Goal: Obtain resource: Download file/media

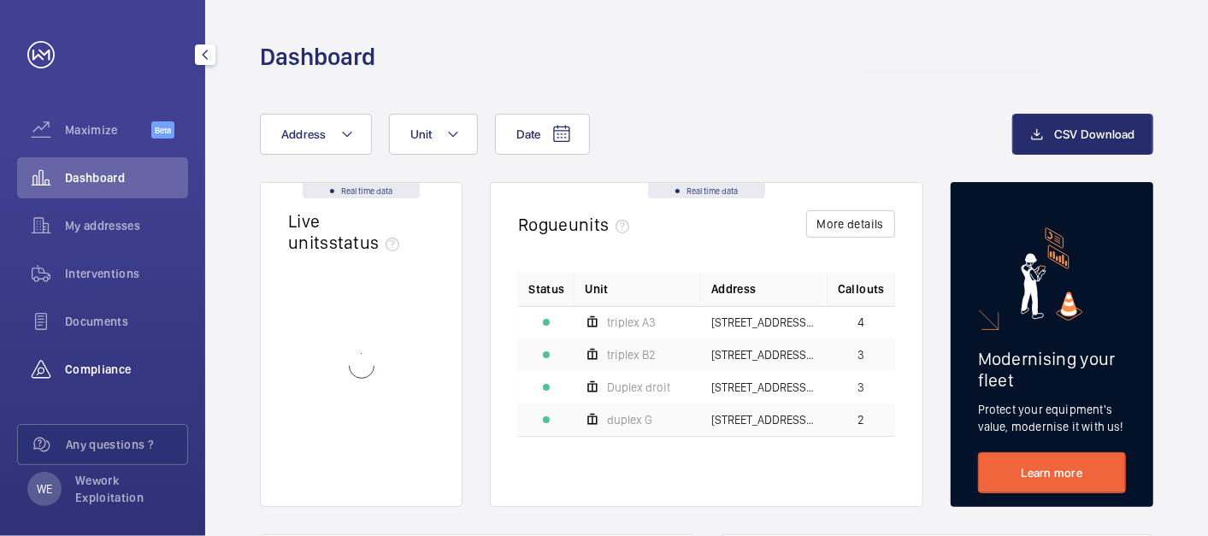
click at [96, 364] on span "Compliance" at bounding box center [126, 369] width 123 height 17
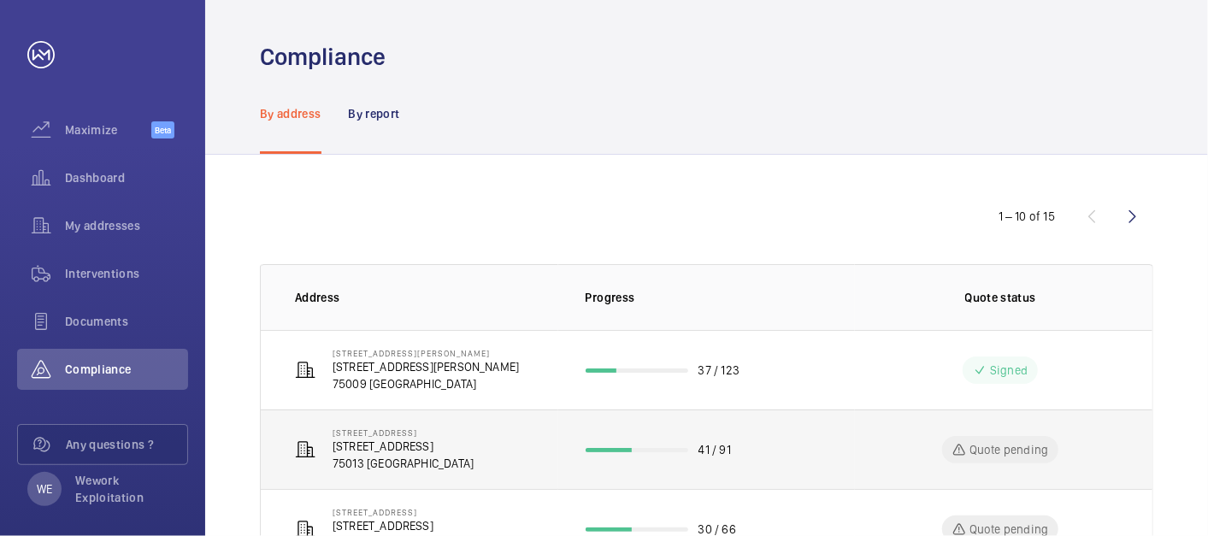
click at [442, 445] on p "[STREET_ADDRESS]" at bounding box center [403, 446] width 141 height 17
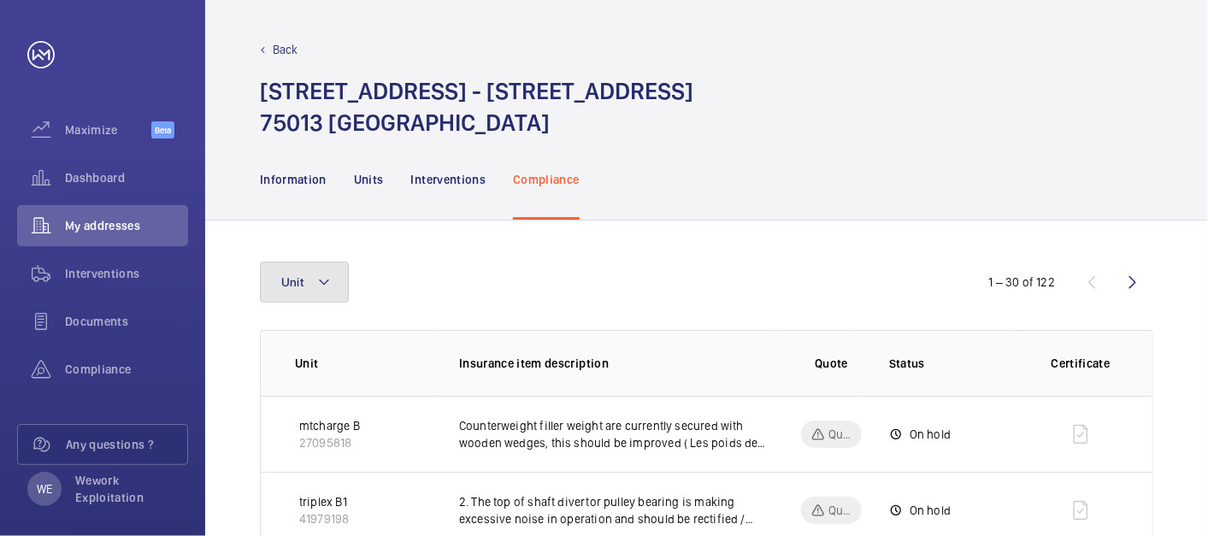
click at [339, 286] on button "Unit" at bounding box center [304, 282] width 89 height 41
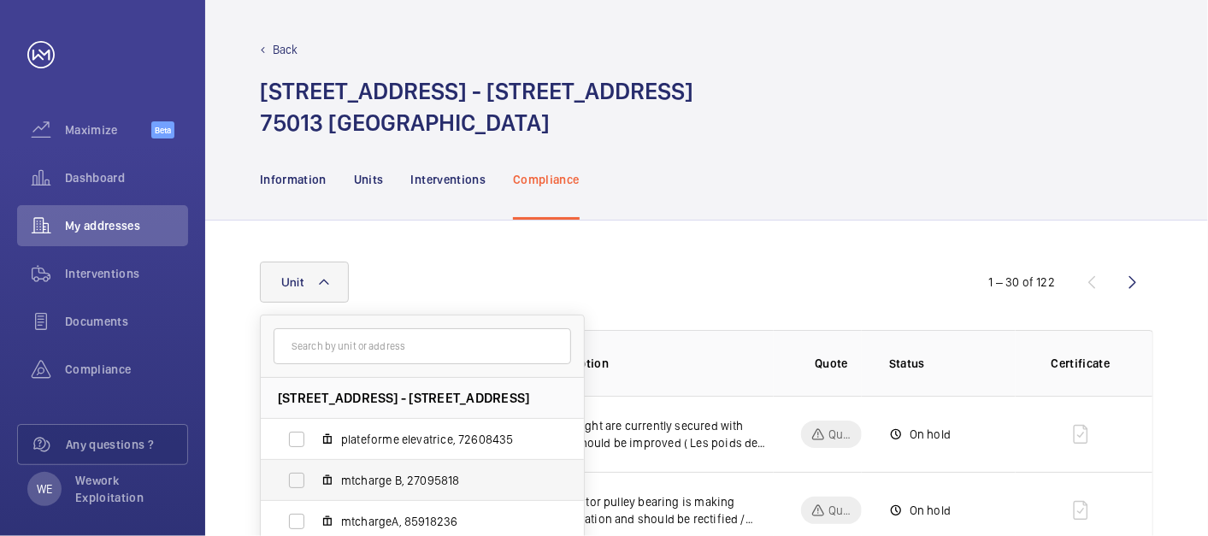
click at [450, 480] on span "mtcharge B, 27095818" at bounding box center [440, 480] width 198 height 17
click at [314, 480] on input "mtcharge B, 27095818" at bounding box center [297, 480] width 34 height 34
checkbox input "true"
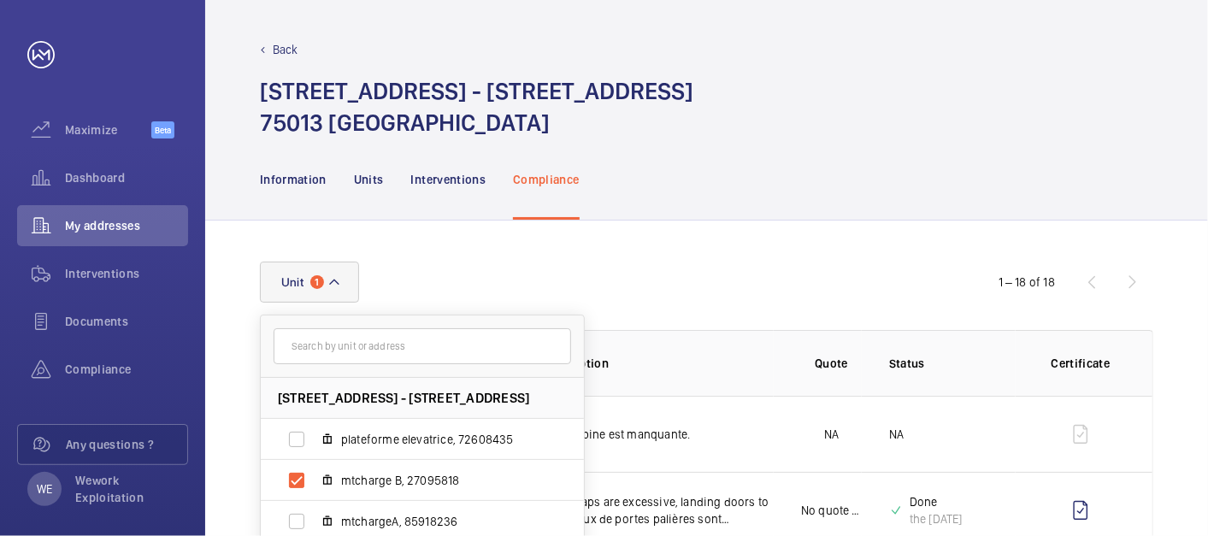
click at [855, 217] on div "Information Units Interventions Compliance" at bounding box center [706, 178] width 893 height 81
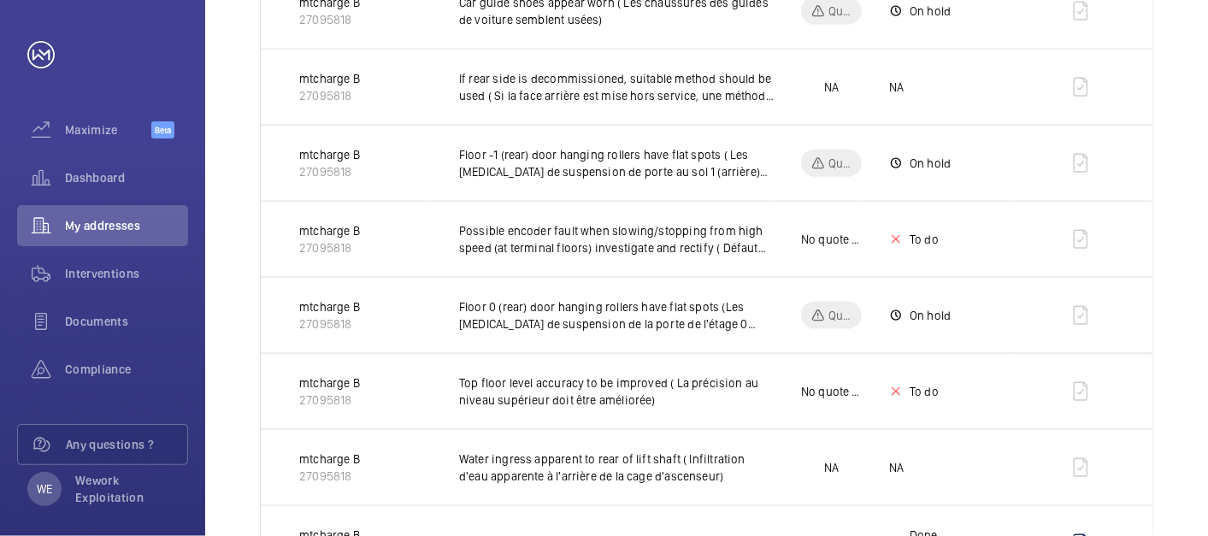
scroll to position [1266, 0]
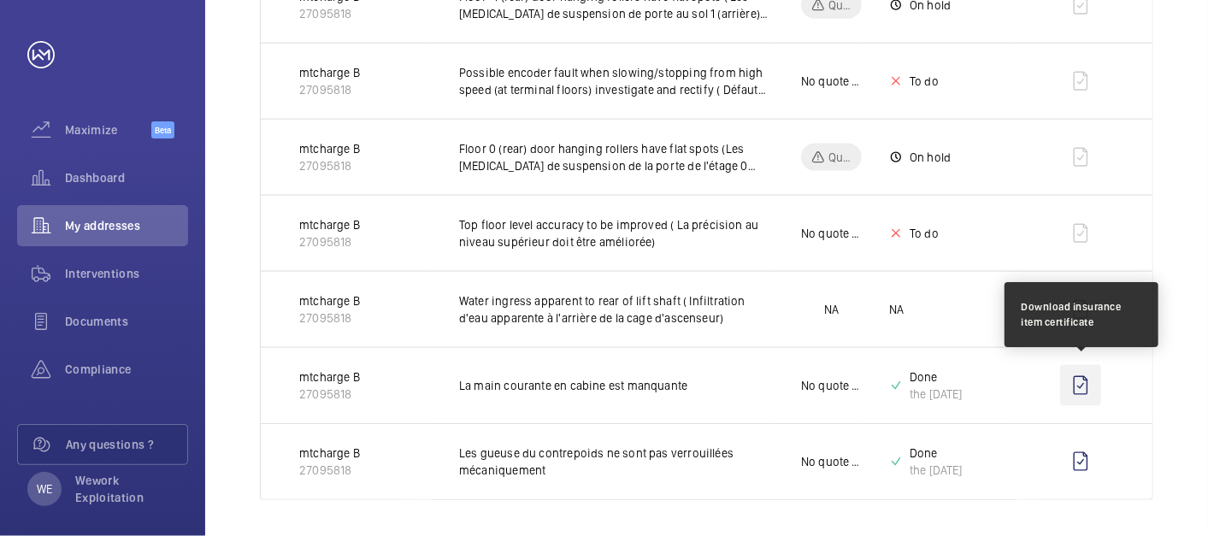
click at [1085, 376] on wm-front-icon-button at bounding box center [1080, 385] width 41 height 41
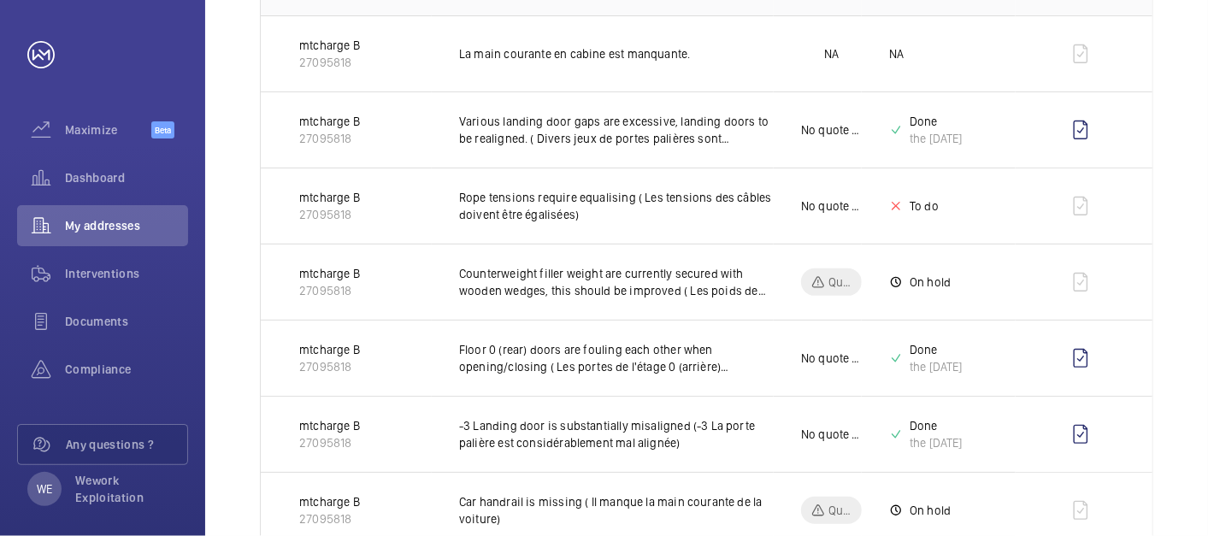
scroll to position [0, 0]
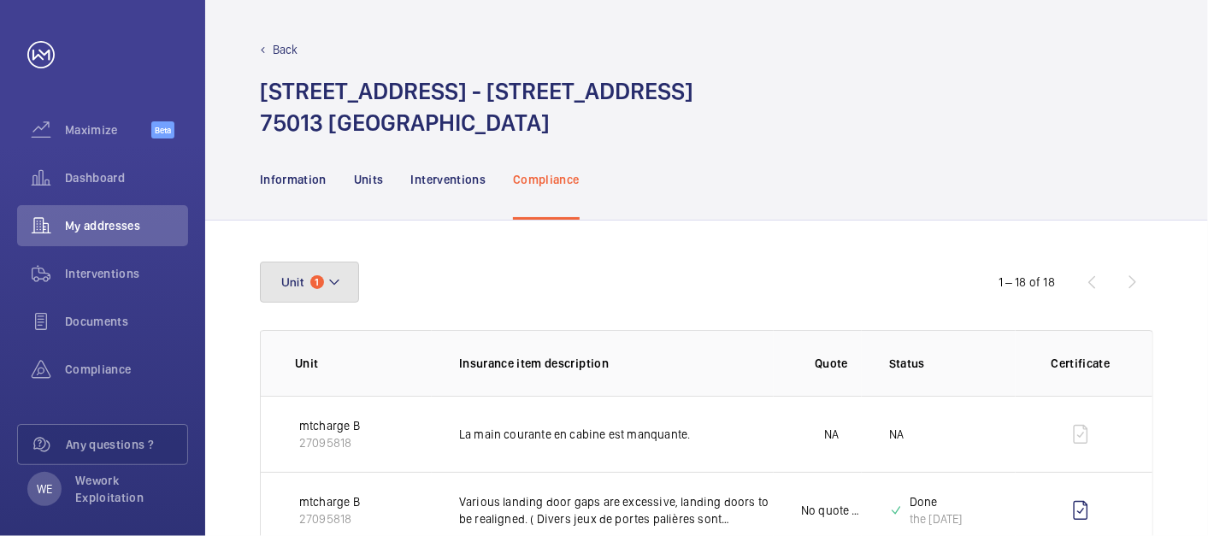
click at [337, 278] on mat-icon at bounding box center [334, 282] width 14 height 21
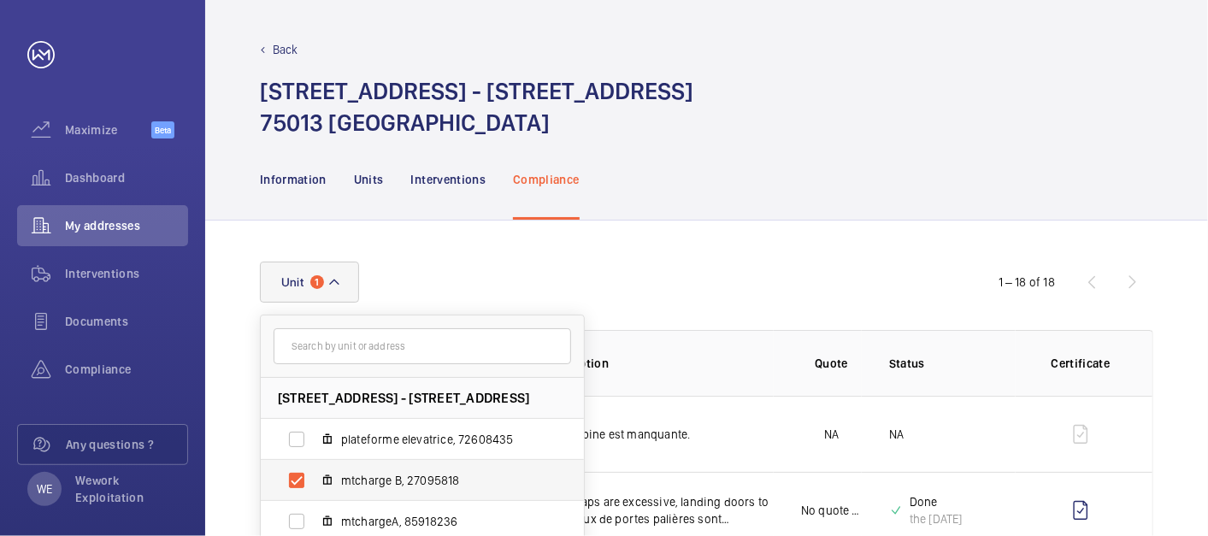
click at [344, 476] on span "mtcharge B, 27095818" at bounding box center [440, 480] width 198 height 17
click at [314, 476] on input "mtcharge B, 27095818" at bounding box center [297, 480] width 34 height 34
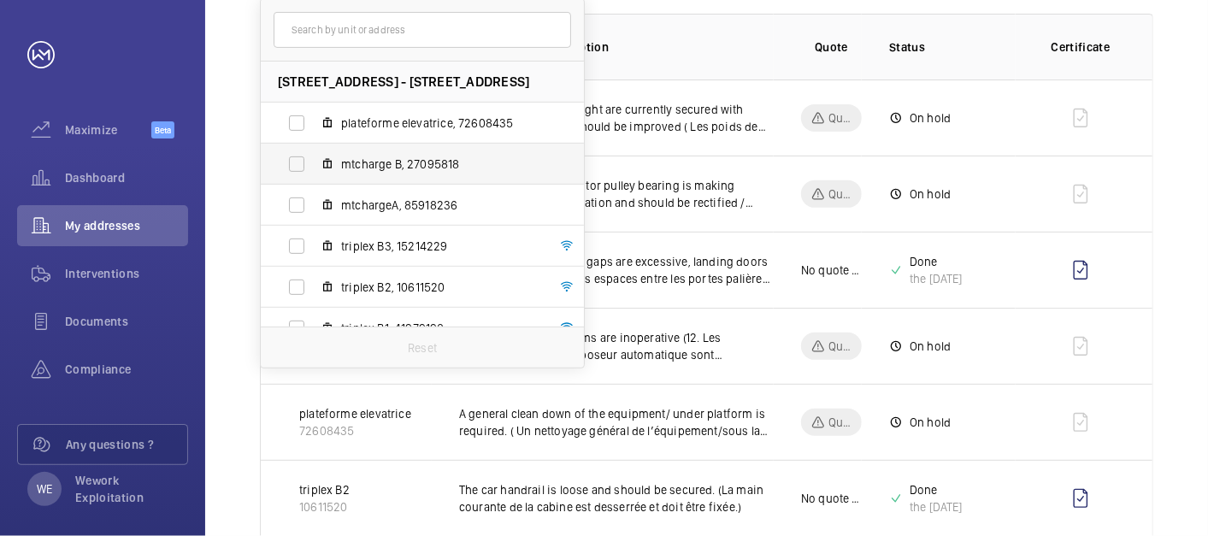
click at [410, 162] on span "mtcharge B, 27095818" at bounding box center [440, 164] width 198 height 17
click at [314, 162] on input "mtcharge B, 27095818" at bounding box center [297, 164] width 34 height 34
checkbox input "true"
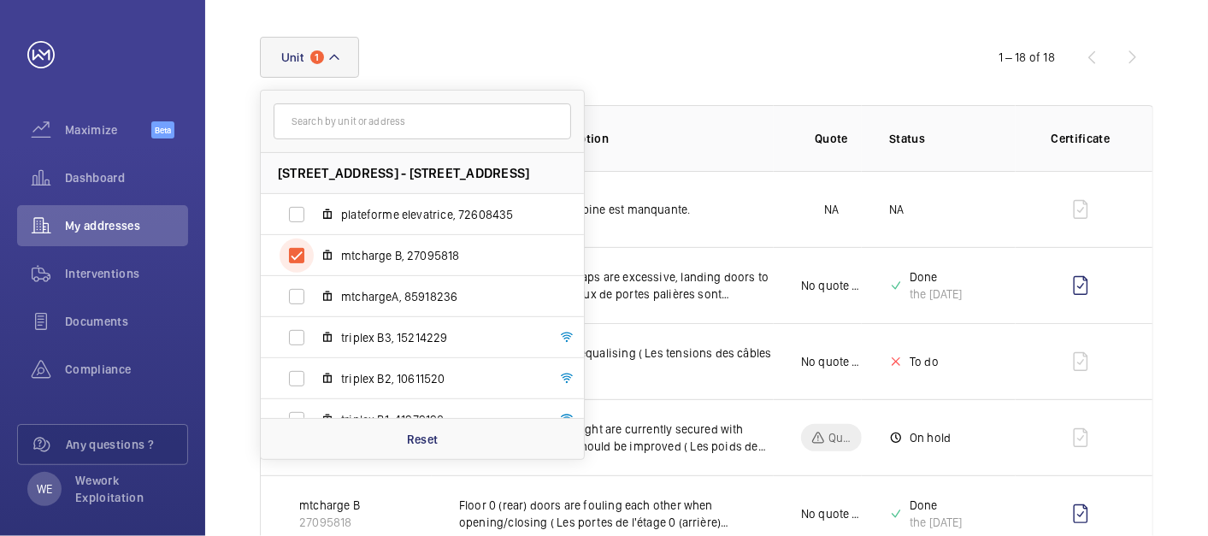
scroll to position [316, 0]
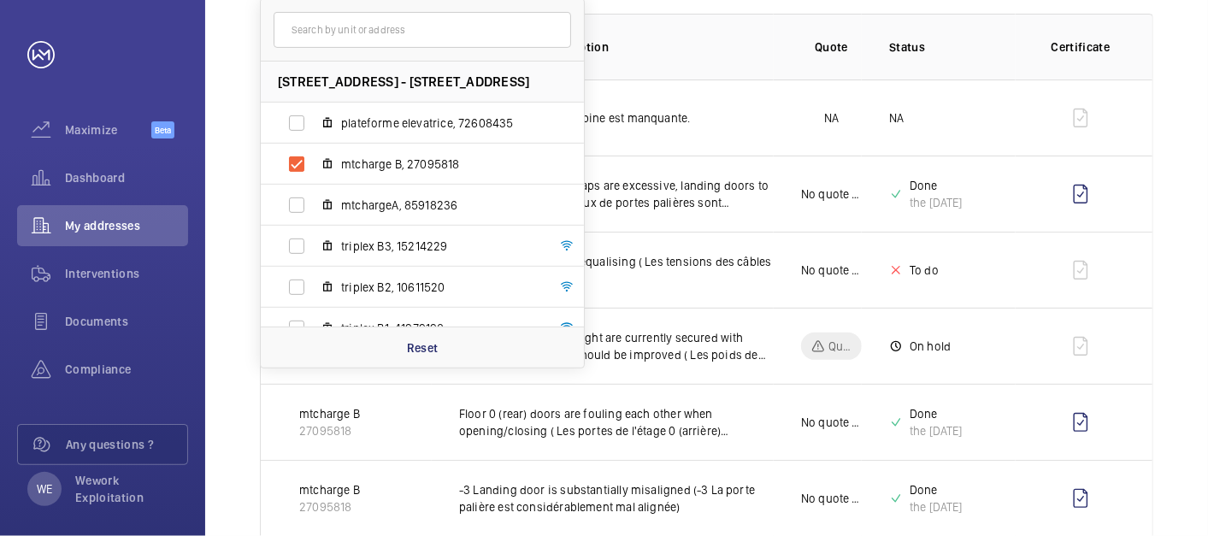
click at [727, 70] on th "Insurance item description" at bounding box center [603, 47] width 342 height 66
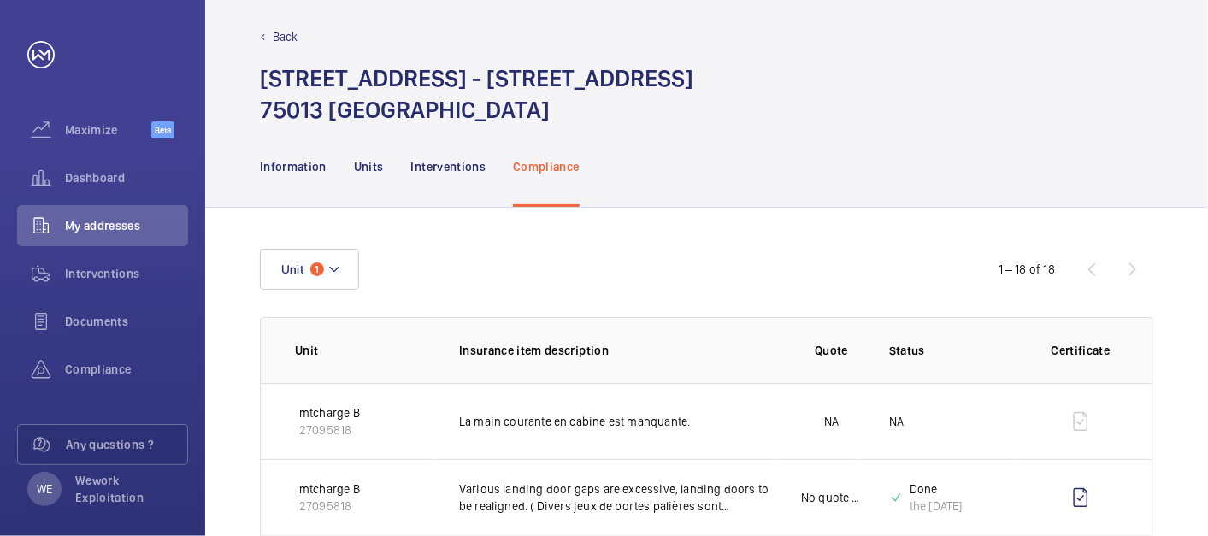
scroll to position [0, 0]
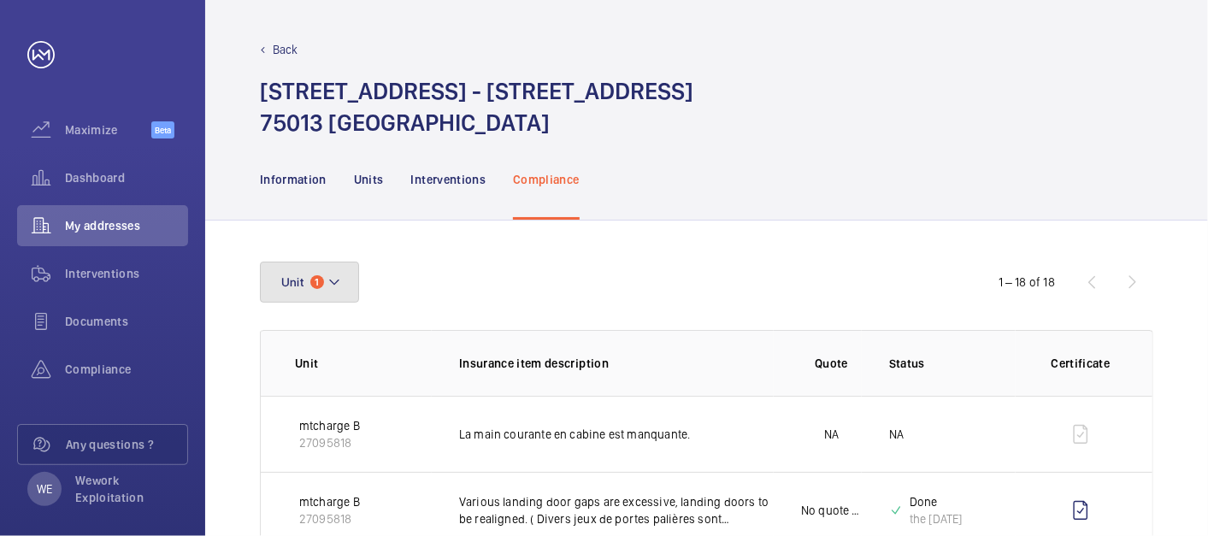
click at [339, 281] on mat-icon at bounding box center [334, 282] width 14 height 21
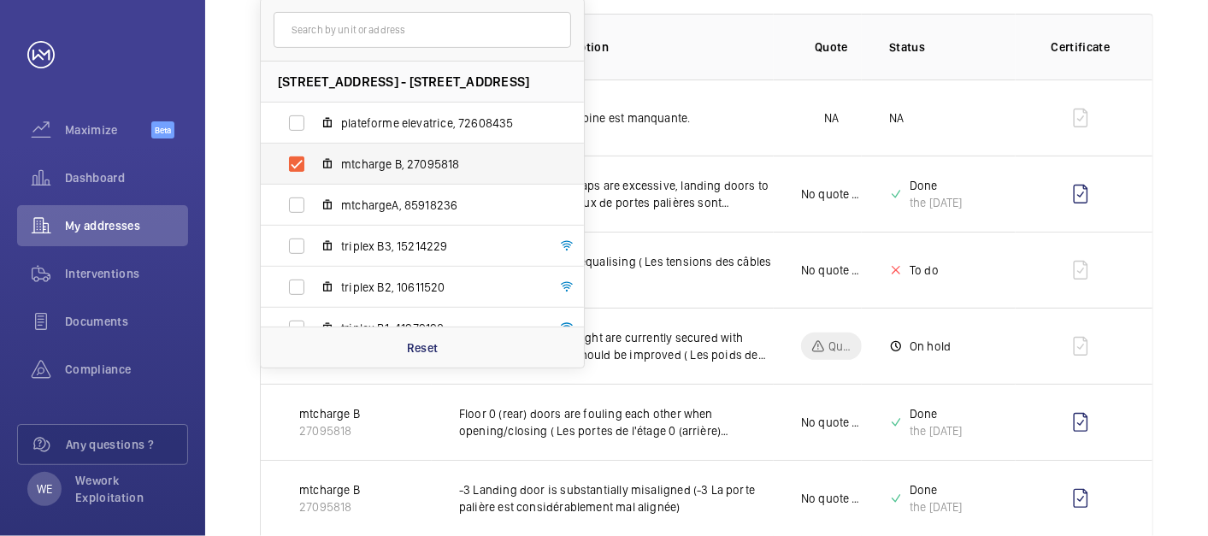
click at [329, 154] on label "mtcharge B, 27095818" at bounding box center [409, 164] width 296 height 41
click at [314, 154] on input "mtcharge B, 27095818" at bounding box center [297, 164] width 34 height 34
checkbox input "false"
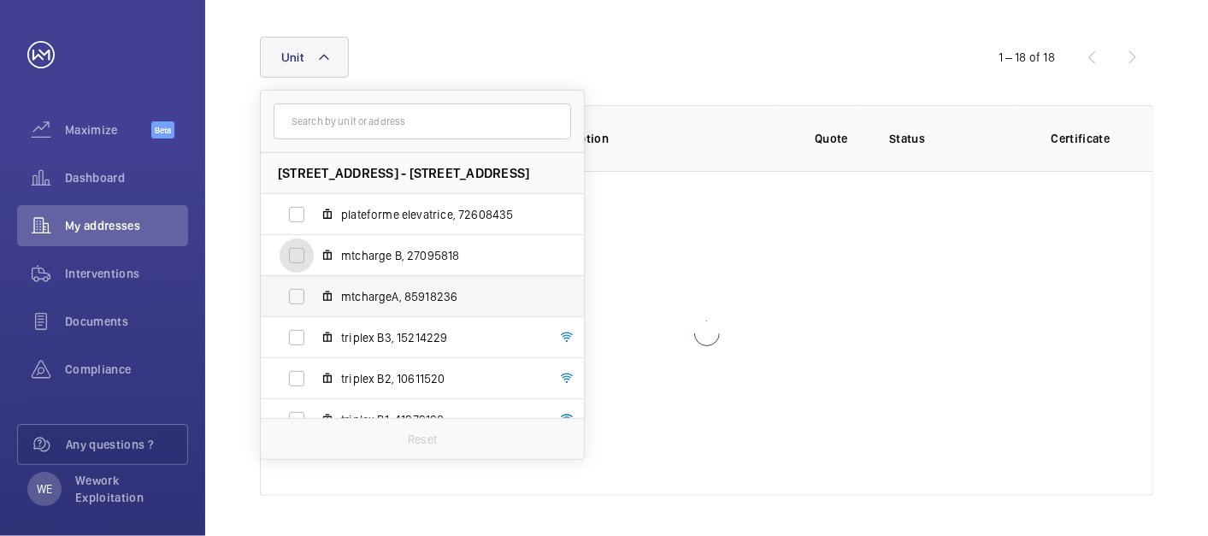
scroll to position [145, 0]
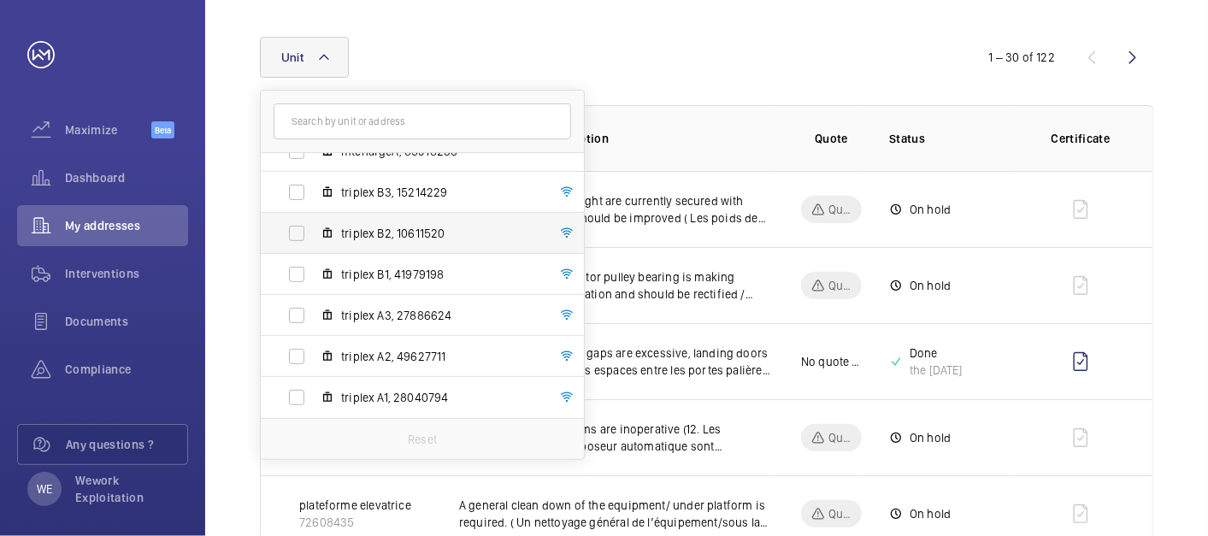
click at [368, 232] on span "triplex B2, 10611520" at bounding box center [440, 233] width 198 height 17
click at [314, 232] on input "triplex B2, 10611520" at bounding box center [297, 233] width 34 height 34
checkbox input "true"
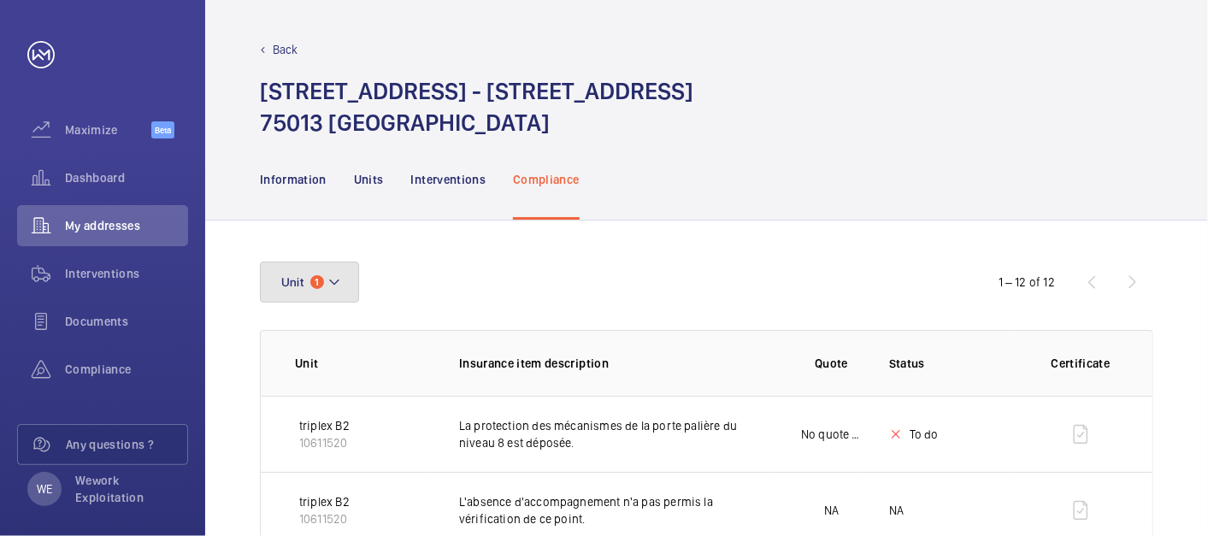
click at [343, 285] on button "Unit 1" at bounding box center [309, 282] width 99 height 41
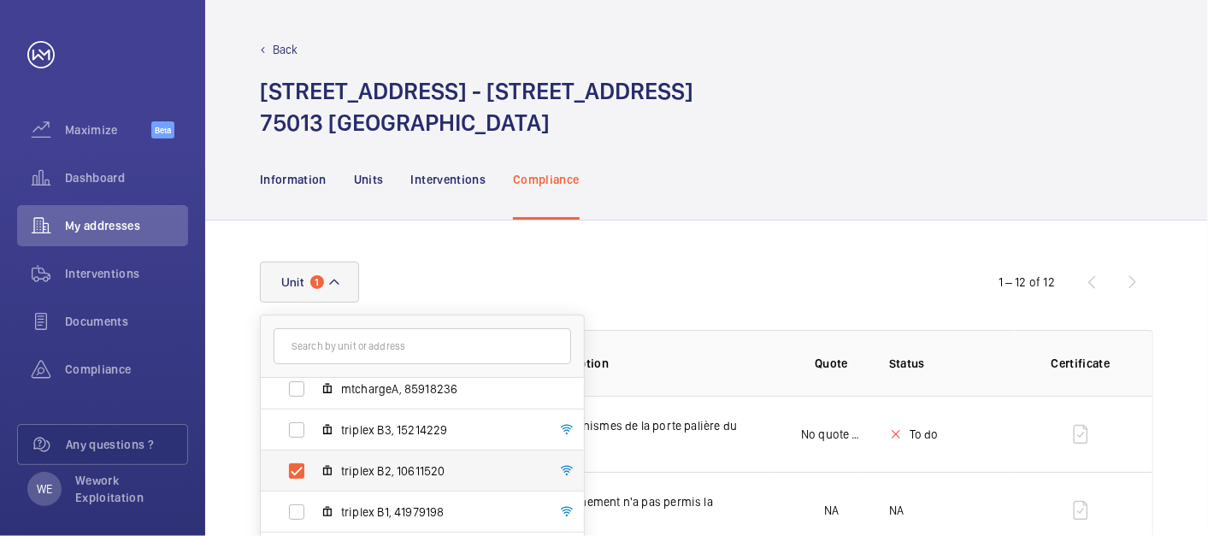
scroll to position [145, 0]
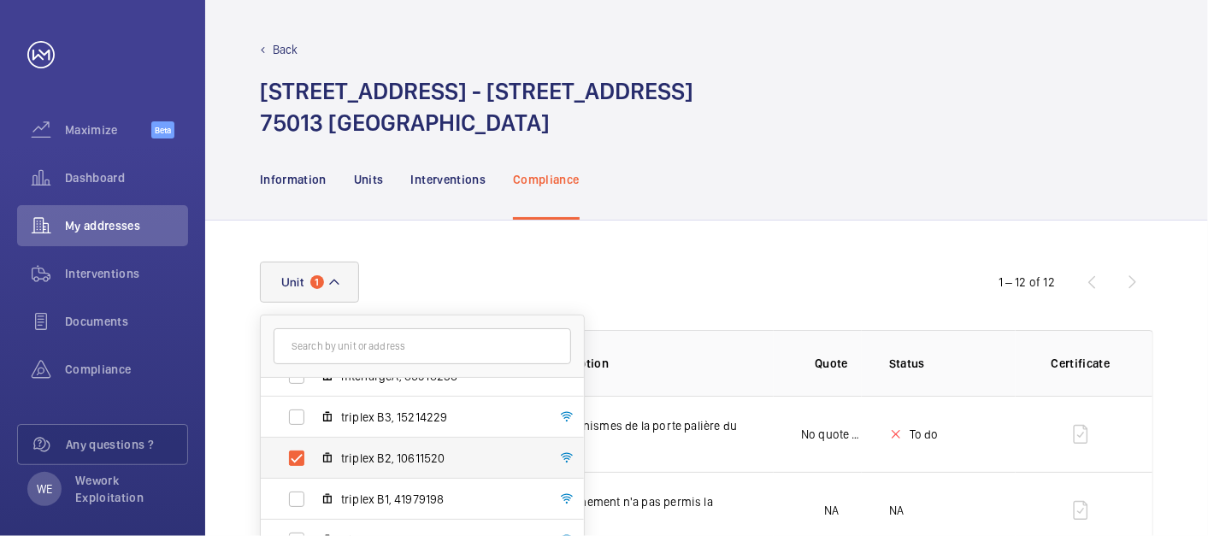
click at [386, 450] on span "triplex B2, 10611520" at bounding box center [440, 458] width 198 height 17
click at [314, 450] on input "triplex B2, 10611520" at bounding box center [297, 458] width 34 height 34
checkbox input "false"
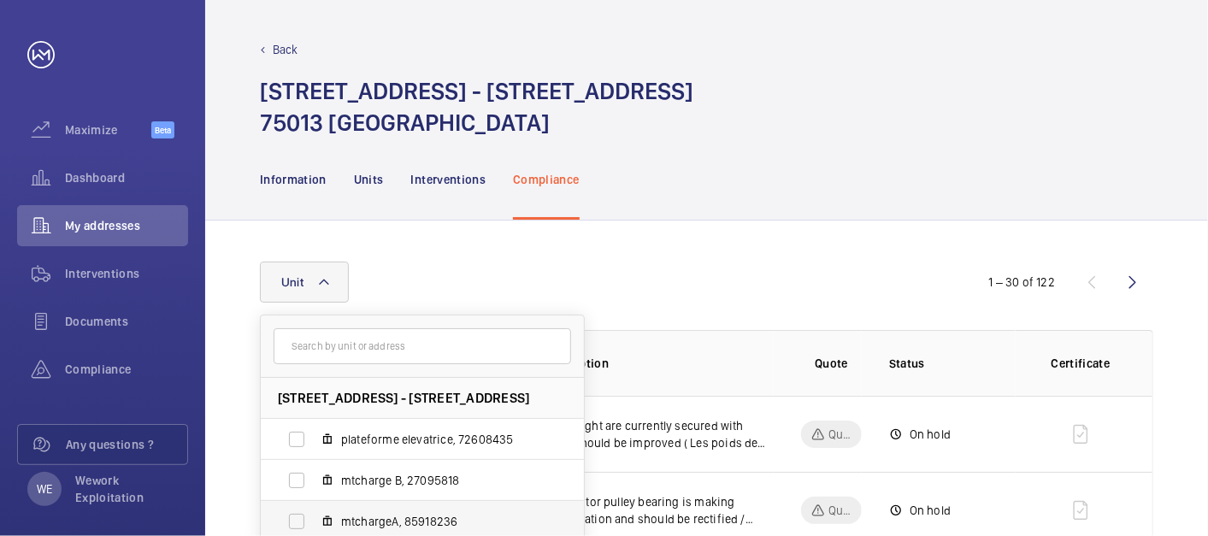
click at [457, 505] on label "mtchargeA, 85918236" at bounding box center [409, 521] width 296 height 41
click at [314, 505] on input "mtchargeA, 85918236" at bounding box center [297, 521] width 34 height 34
checkbox input "true"
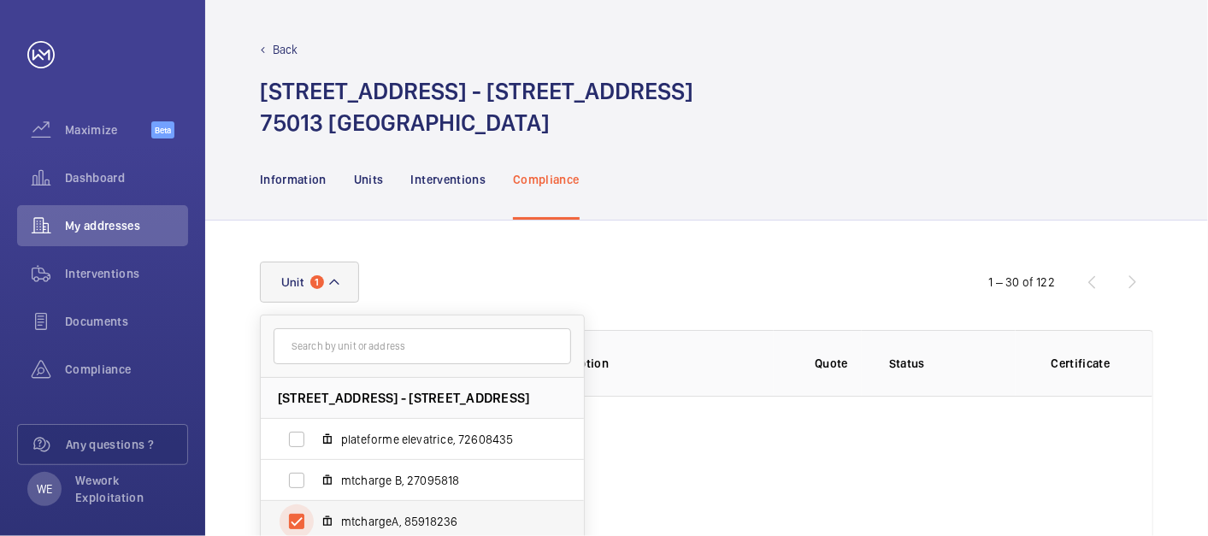
scroll to position [2, 0]
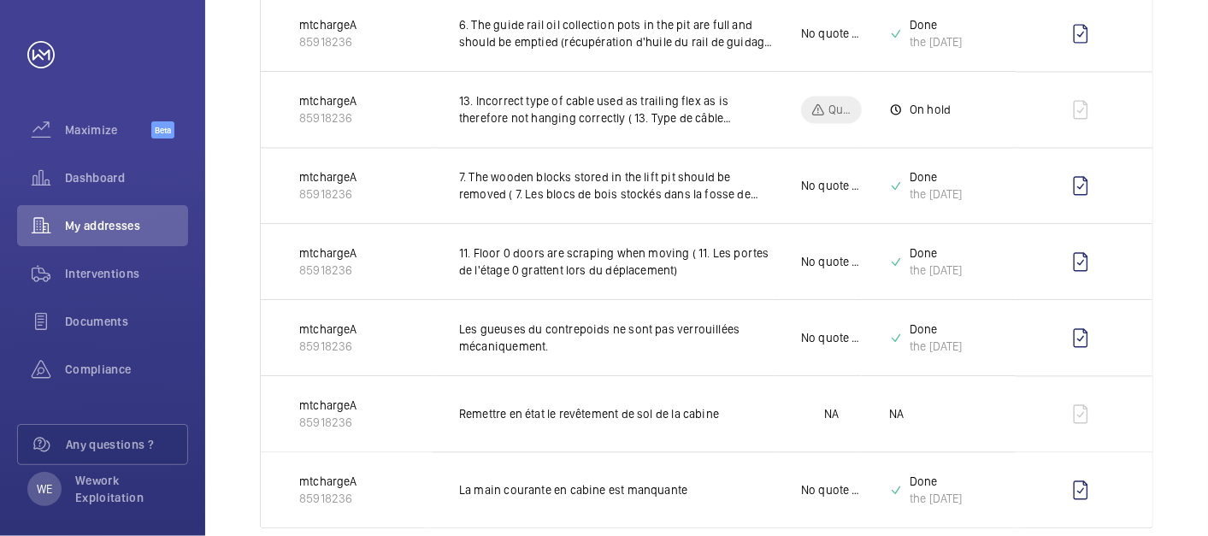
scroll to position [1873, 0]
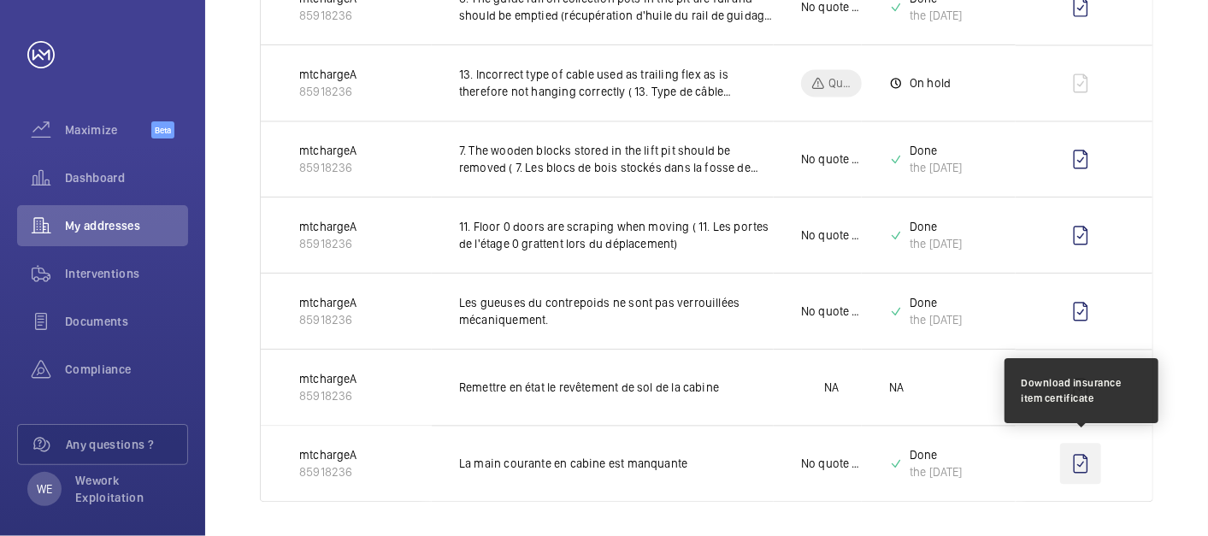
click at [1082, 460] on wm-front-icon-button at bounding box center [1080, 463] width 41 height 41
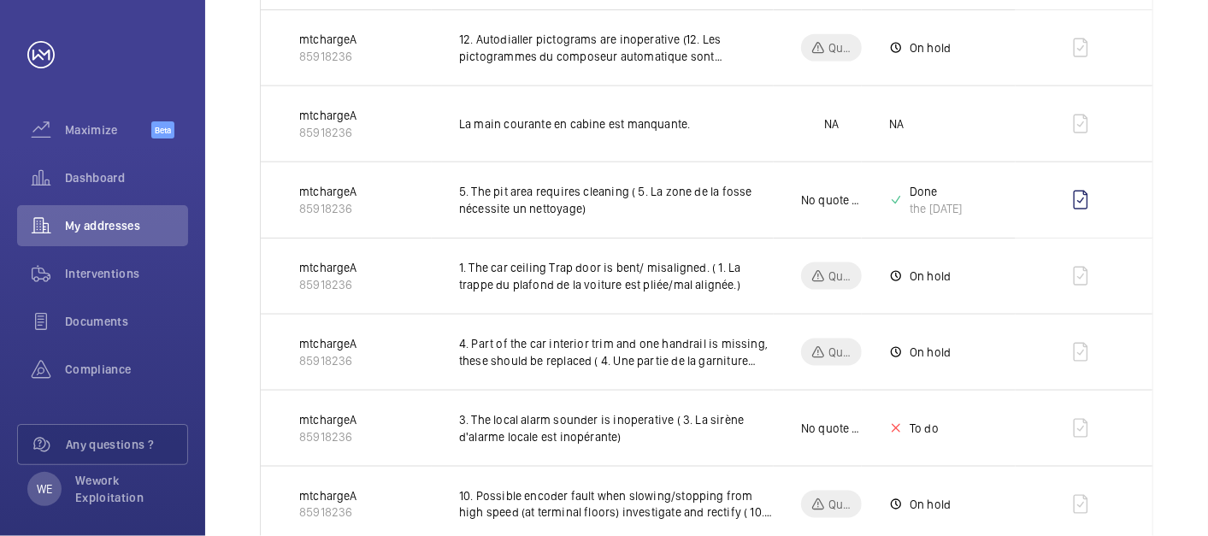
scroll to position [448, 0]
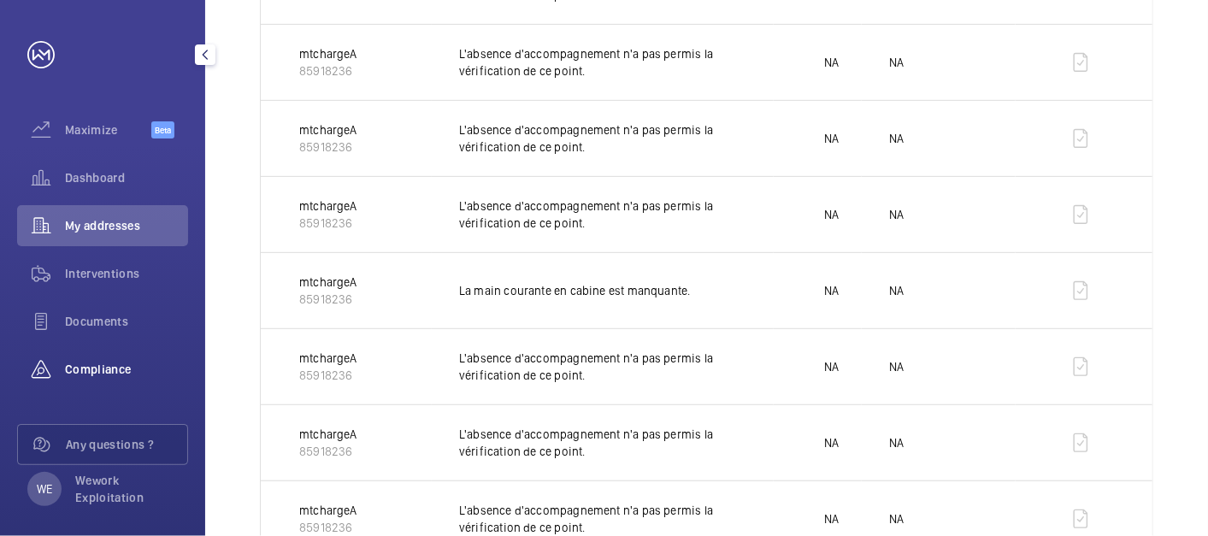
click at [29, 365] on wm-front-icon-button at bounding box center [41, 369] width 48 height 41
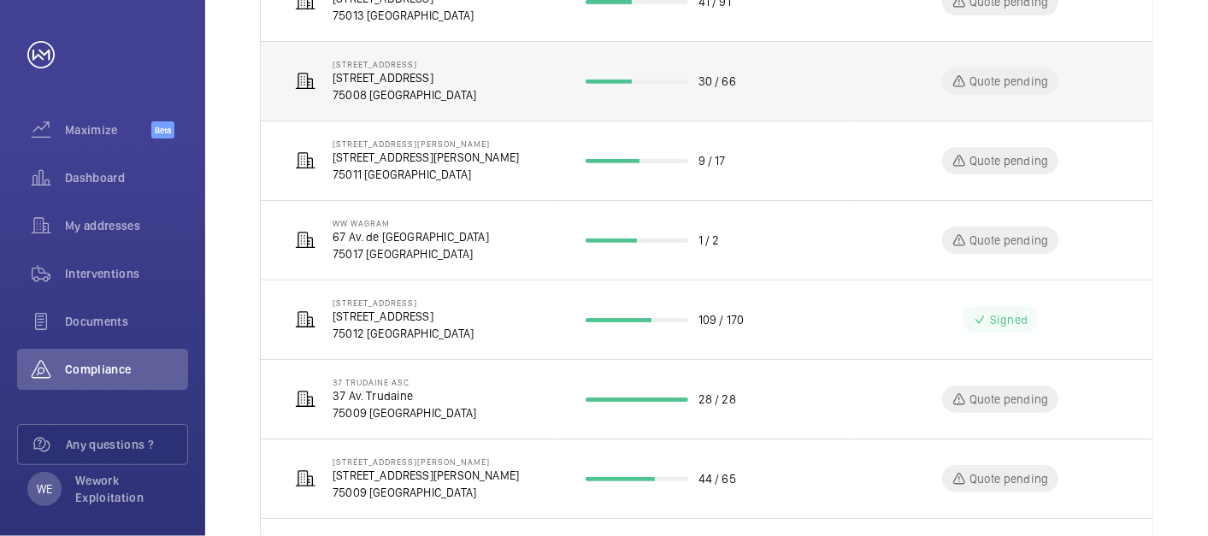
click at [446, 82] on p "[STREET_ADDRESS]" at bounding box center [405, 77] width 144 height 17
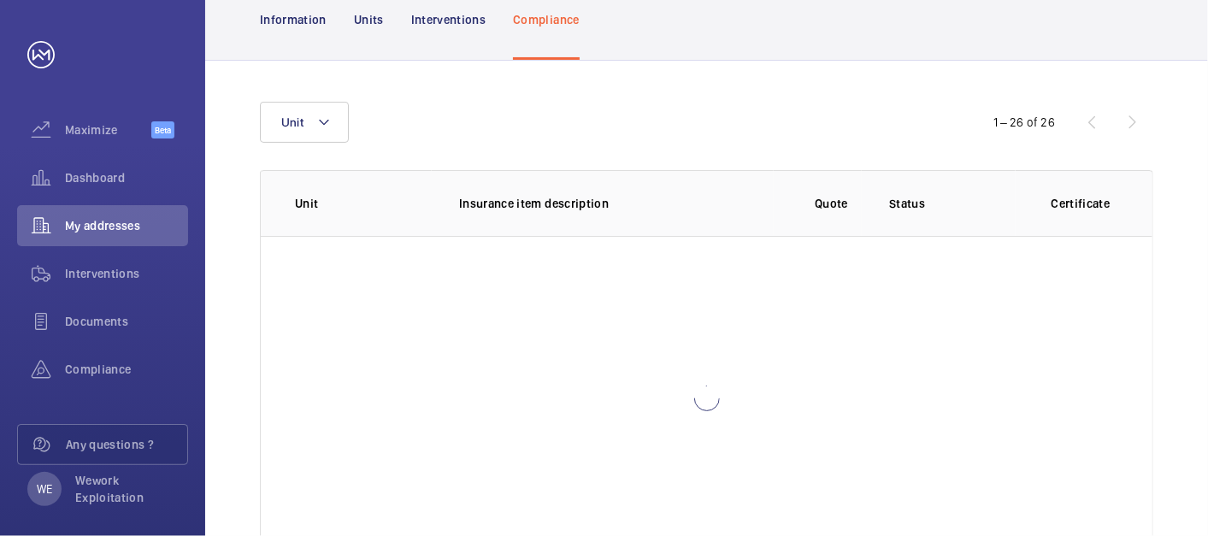
scroll to position [225, 0]
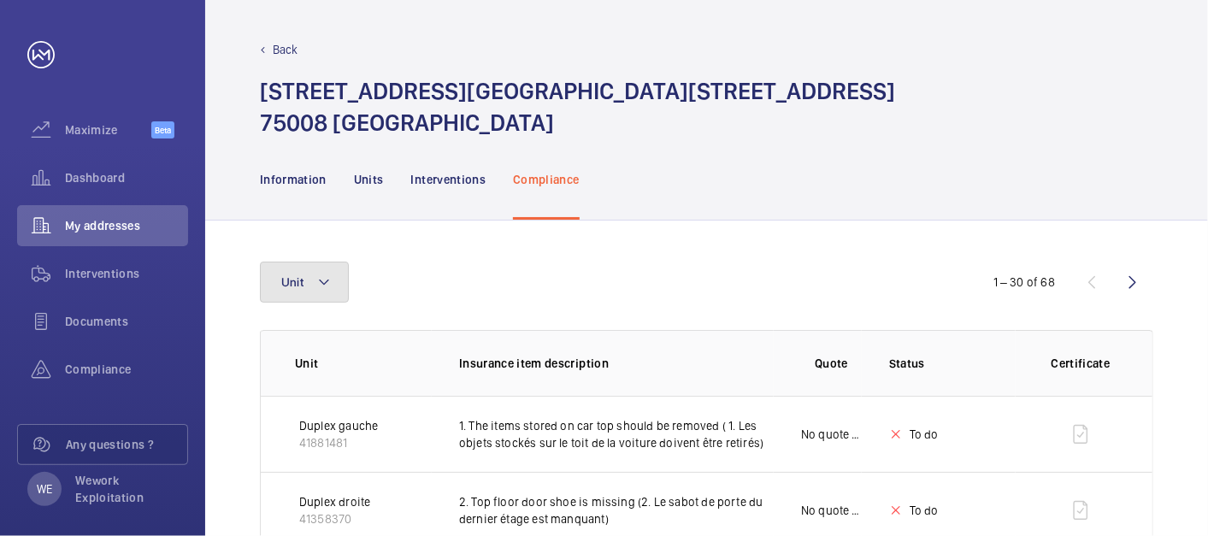
click at [324, 283] on mat-icon at bounding box center [324, 282] width 14 height 21
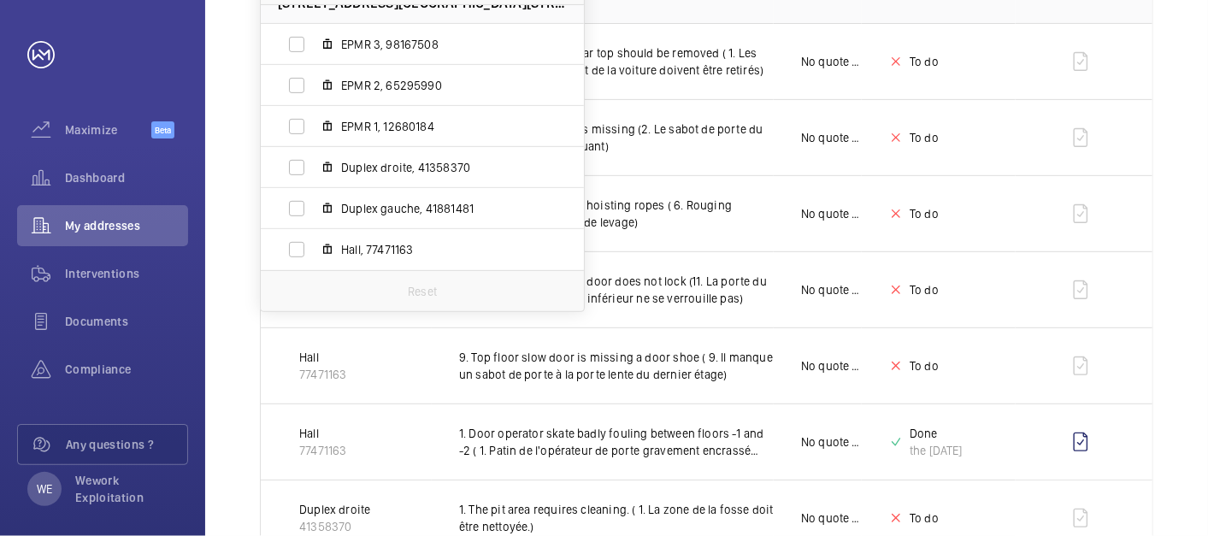
scroll to position [316, 0]
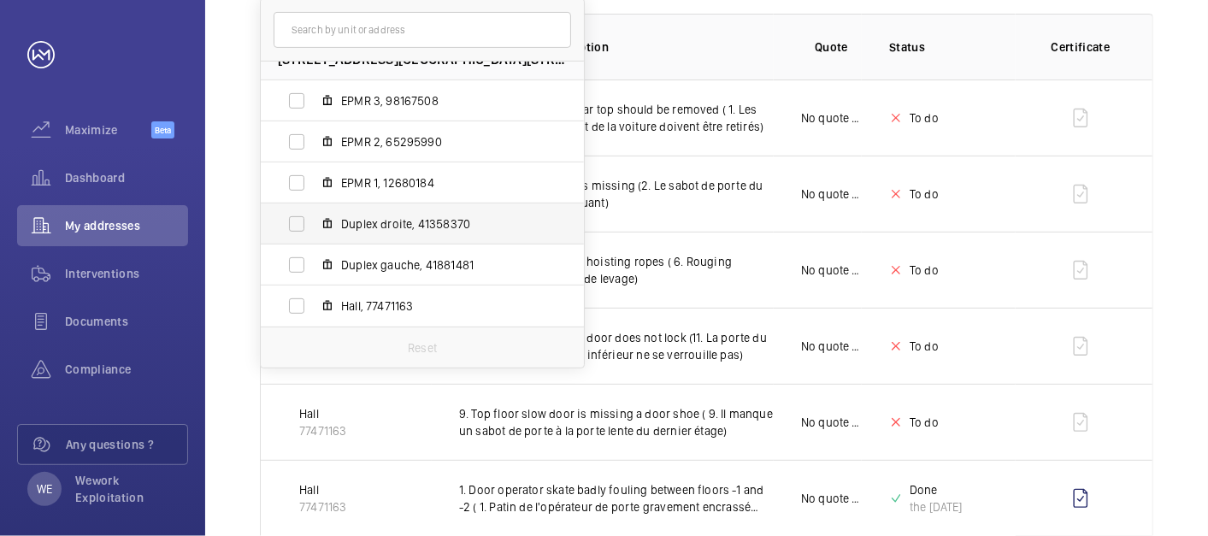
click at [380, 222] on span "Duplex droite, 41358370" at bounding box center [440, 223] width 198 height 17
click at [314, 222] on input "Duplex droite, 41358370" at bounding box center [297, 224] width 34 height 34
checkbox input "true"
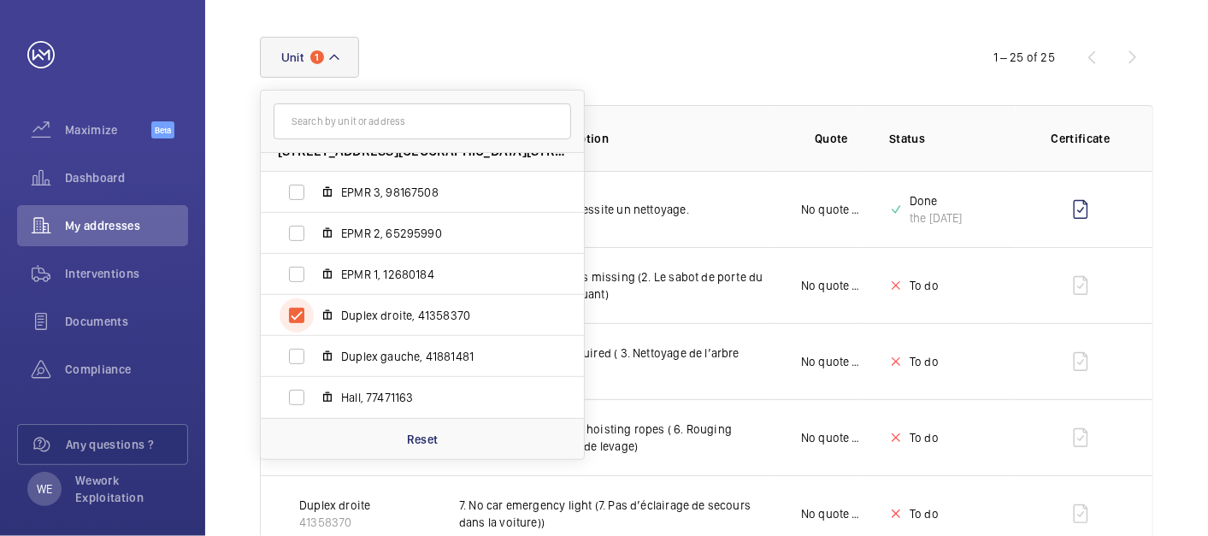
scroll to position [316, 0]
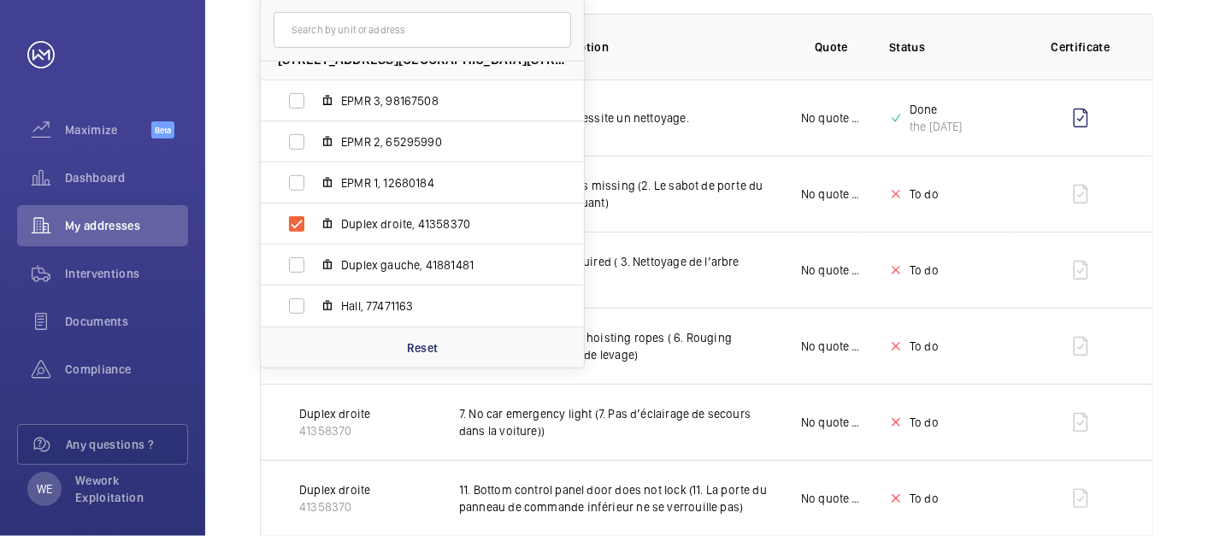
click at [781, 55] on th "Quote" at bounding box center [818, 47] width 88 height 66
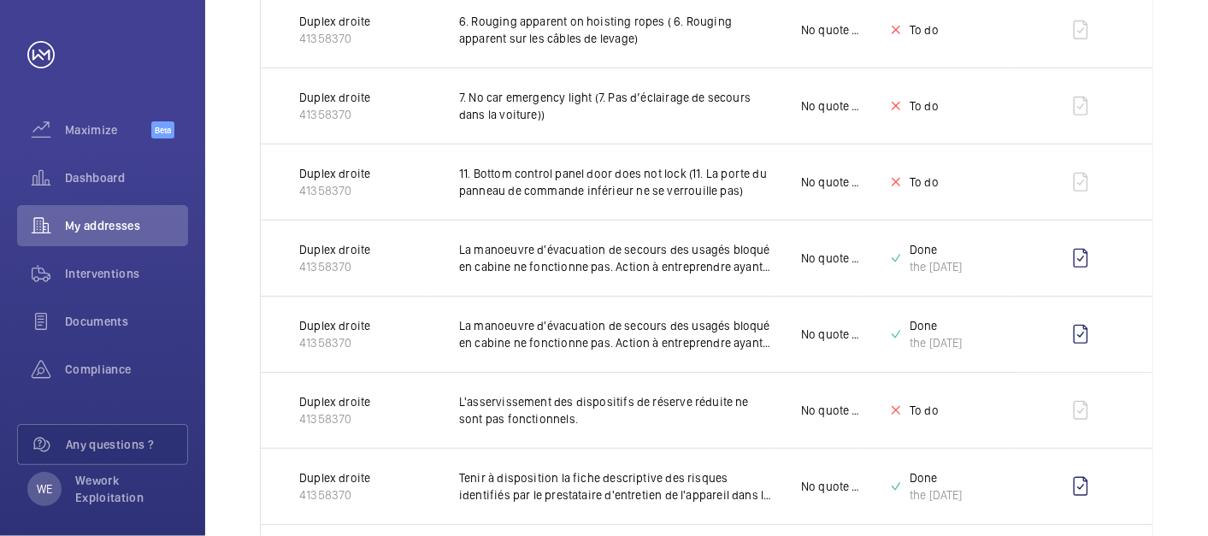
scroll to position [0, 0]
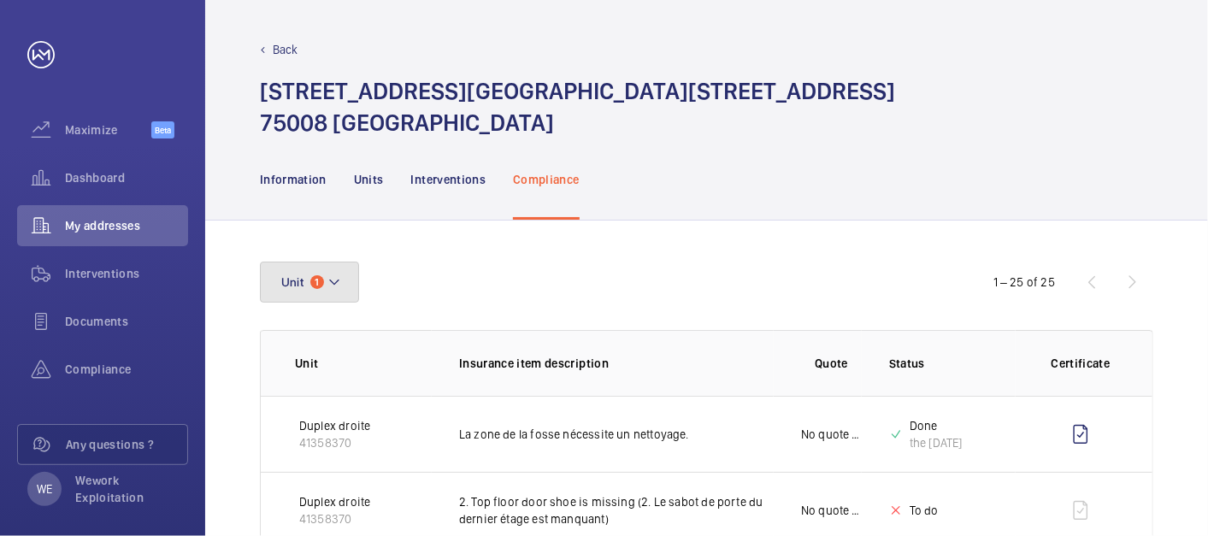
click at [323, 286] on button "Unit 1" at bounding box center [309, 282] width 99 height 41
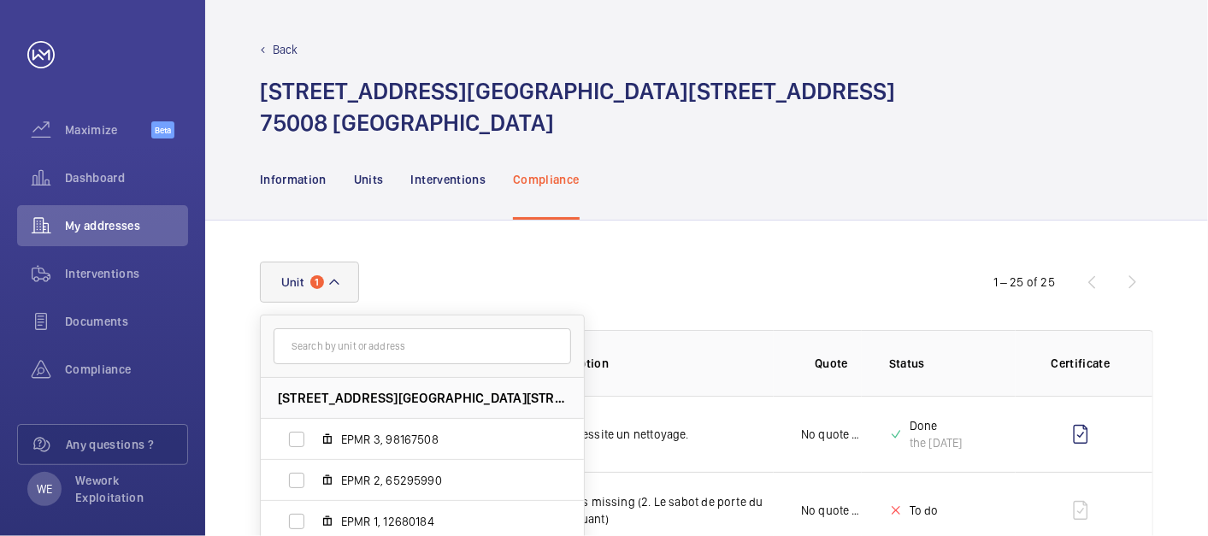
scroll to position [22, 0]
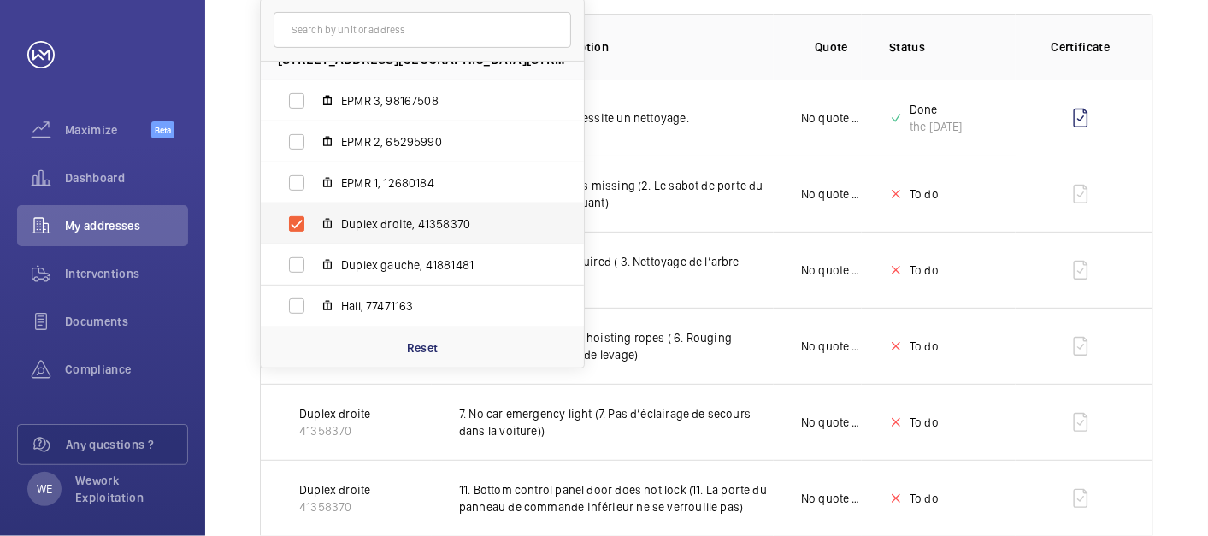
click at [380, 220] on span "Duplex droite, 41358370" at bounding box center [440, 223] width 198 height 17
click at [314, 220] on input "Duplex droite, 41358370" at bounding box center [297, 224] width 34 height 34
checkbox input "false"
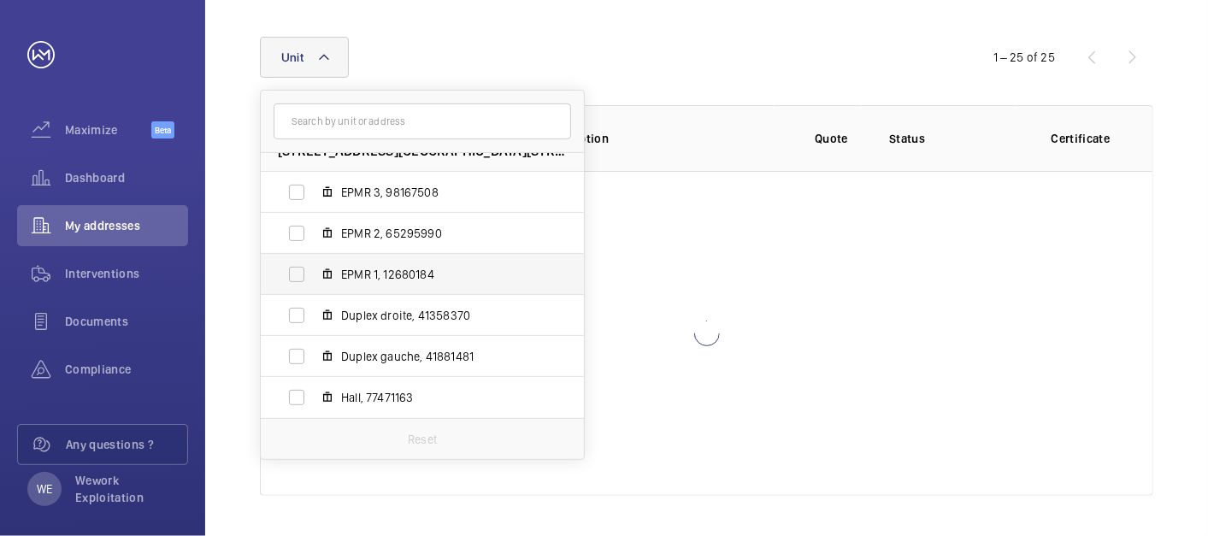
click at [366, 270] on span "EPMR 1, 12680184" at bounding box center [440, 274] width 198 height 17
click at [314, 270] on input "EPMR 1, 12680184" at bounding box center [297, 274] width 34 height 34
checkbox input "true"
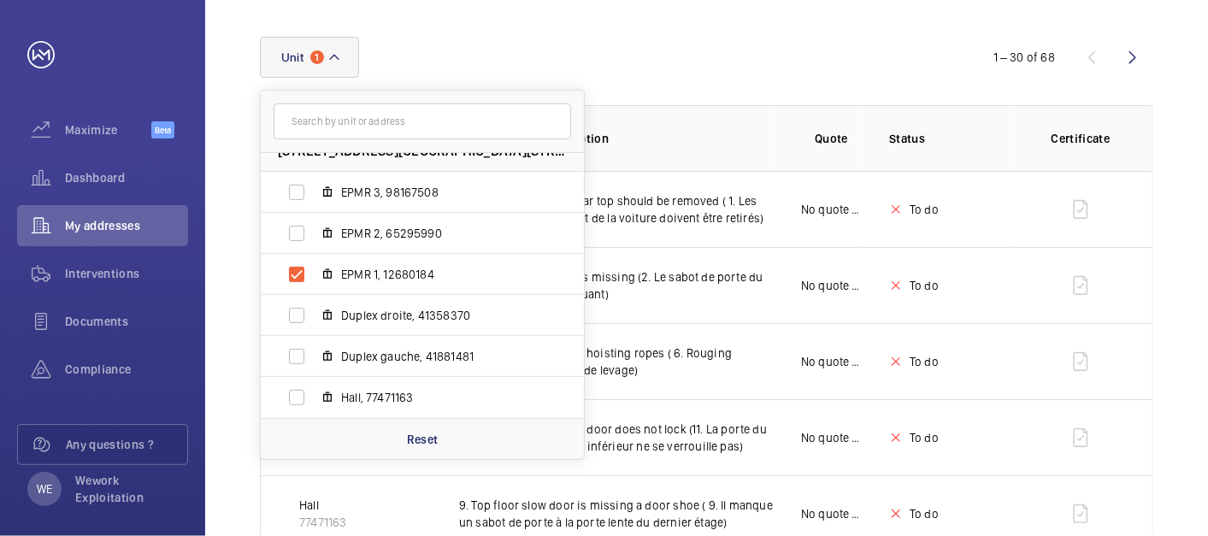
click at [797, 47] on div "[STREET_ADDRESS] EPMR 3, 98167508 EPMR 2, 65295990 EPMR 1, 12680184 Duplex droi…" at bounding box center [604, 57] width 688 height 41
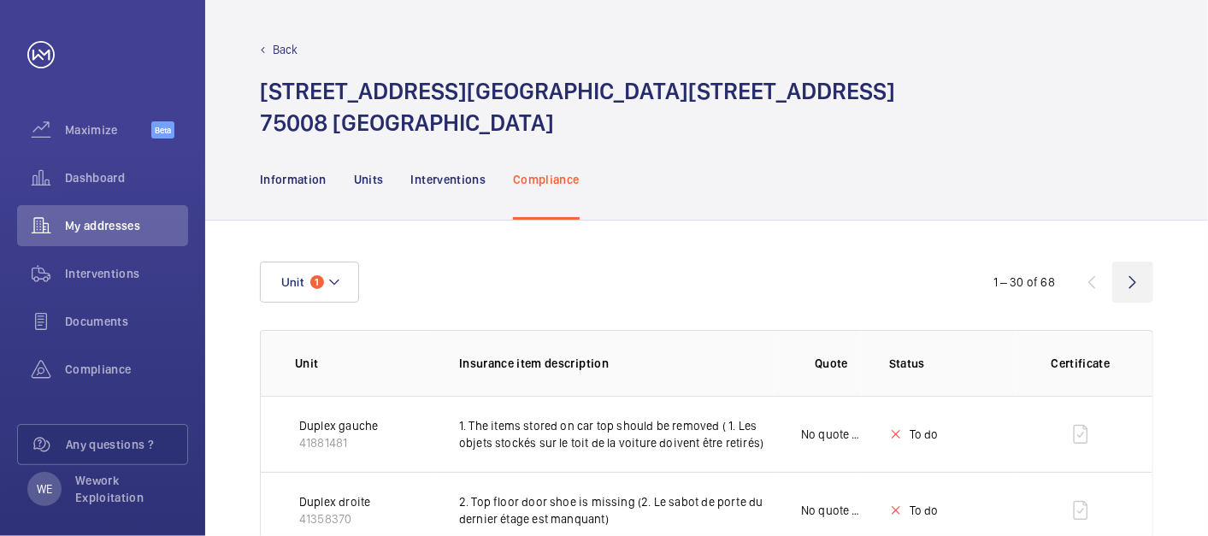
click at [1127, 276] on wm-front-icon-button at bounding box center [1132, 282] width 41 height 41
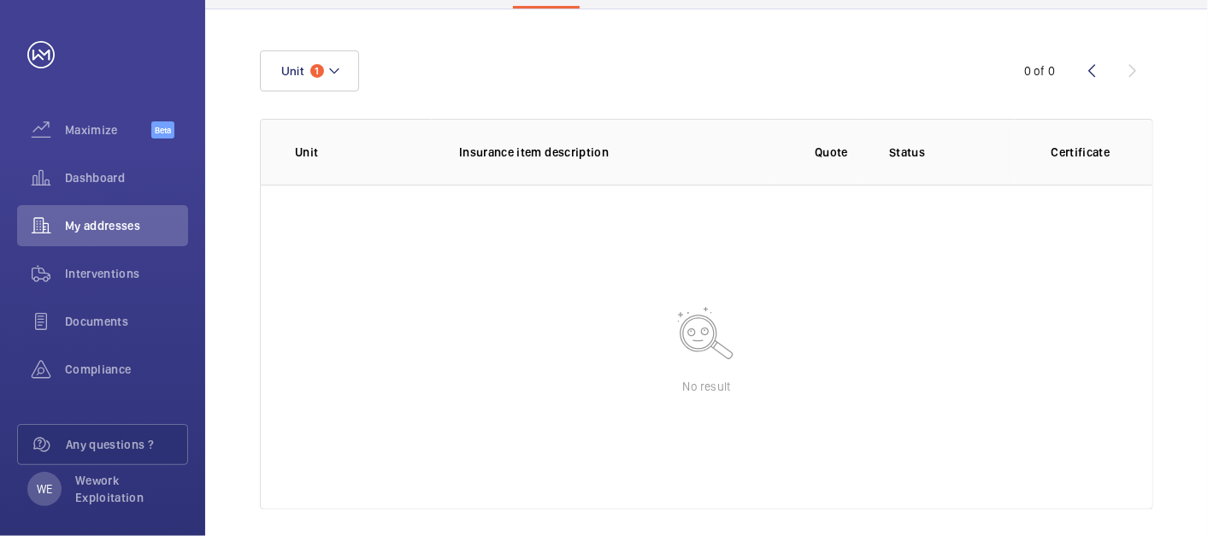
scroll to position [225, 0]
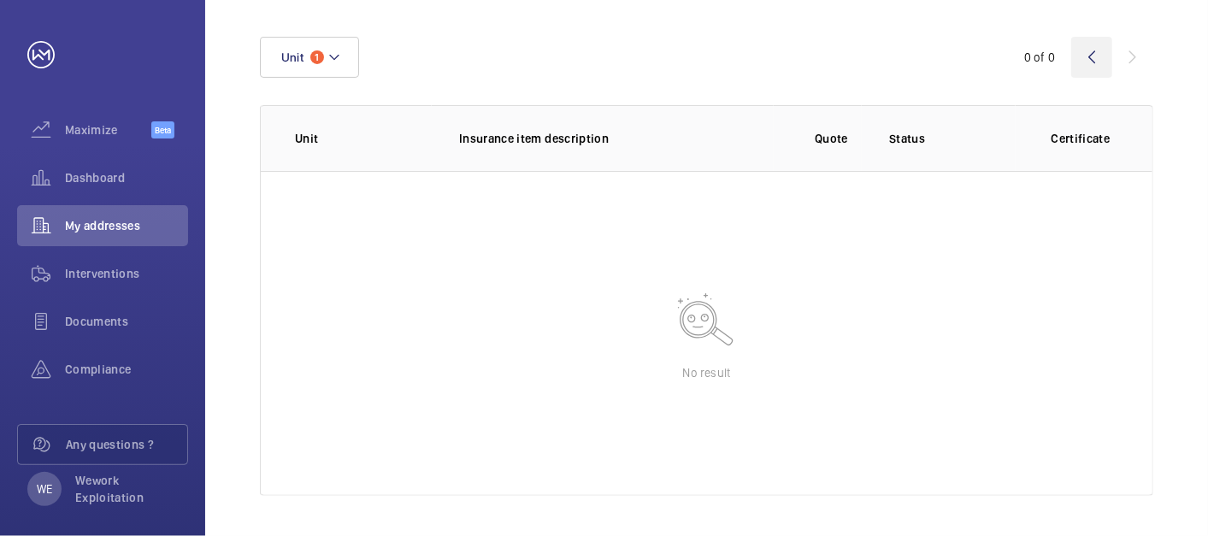
click at [1086, 51] on wm-front-icon-button at bounding box center [1091, 57] width 41 height 41
click at [1092, 61] on wm-front-icon-button at bounding box center [1091, 57] width 41 height 41
click at [1142, 50] on div "0 of 0" at bounding box center [1050, 57] width 205 height 21
click at [333, 60] on mat-icon at bounding box center [334, 57] width 14 height 21
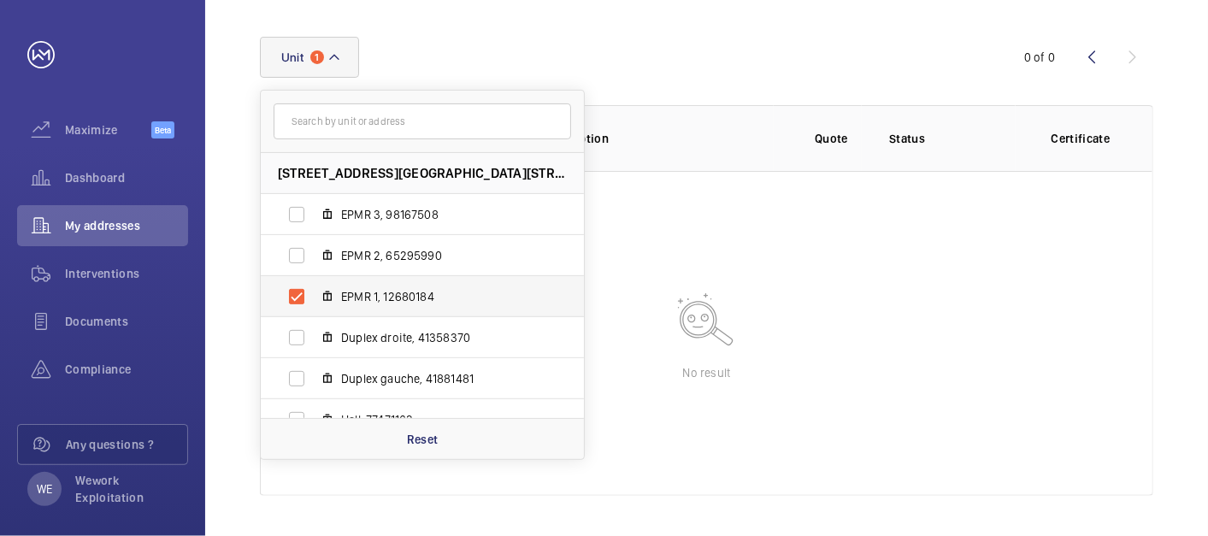
click at [305, 291] on label "EPMR 1, 12680184" at bounding box center [409, 296] width 296 height 41
click at [305, 291] on input "EPMR 1, 12680184" at bounding box center [297, 297] width 34 height 34
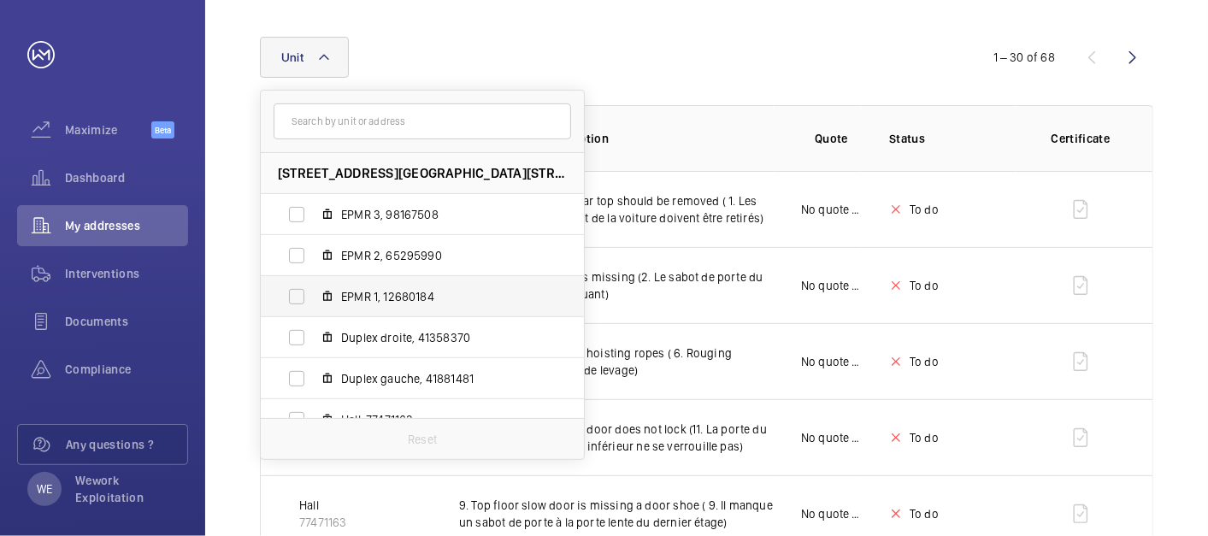
click at [351, 294] on span "EPMR 1, 12680184" at bounding box center [440, 296] width 198 height 17
click at [314, 294] on input "EPMR 1, 12680184" at bounding box center [297, 297] width 34 height 34
checkbox input "true"
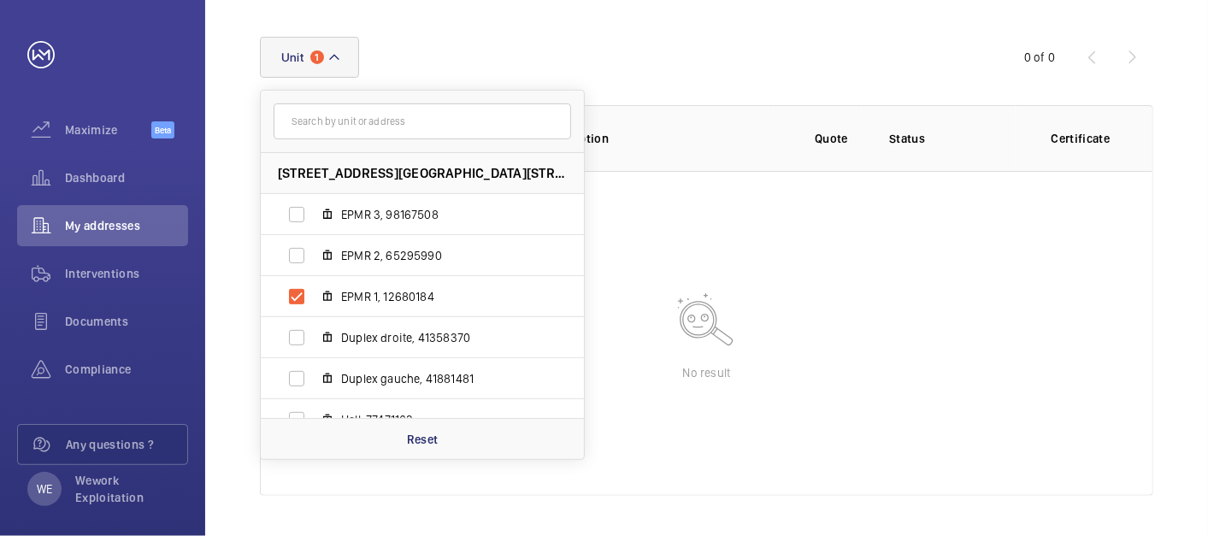
click at [727, 68] on div "[STREET_ADDRESS] EPMR 3, 98167508 EPMR 2, 65295990 EPMR 1, 12680184 Duplex droi…" at bounding box center [604, 57] width 688 height 41
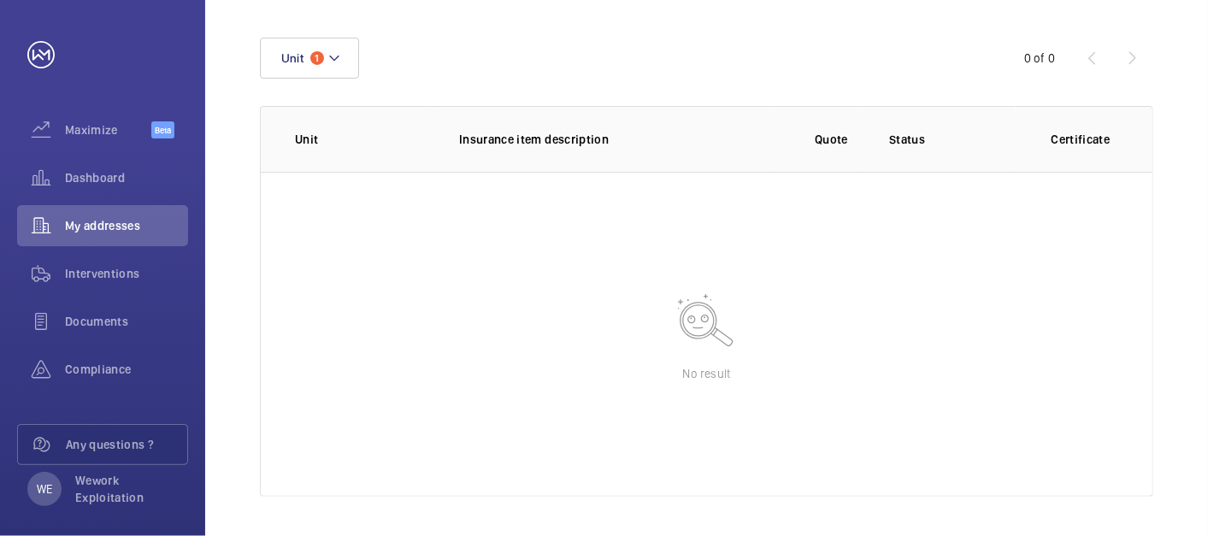
scroll to position [225, 0]
click at [340, 45] on button "Unit 1" at bounding box center [309, 57] width 99 height 41
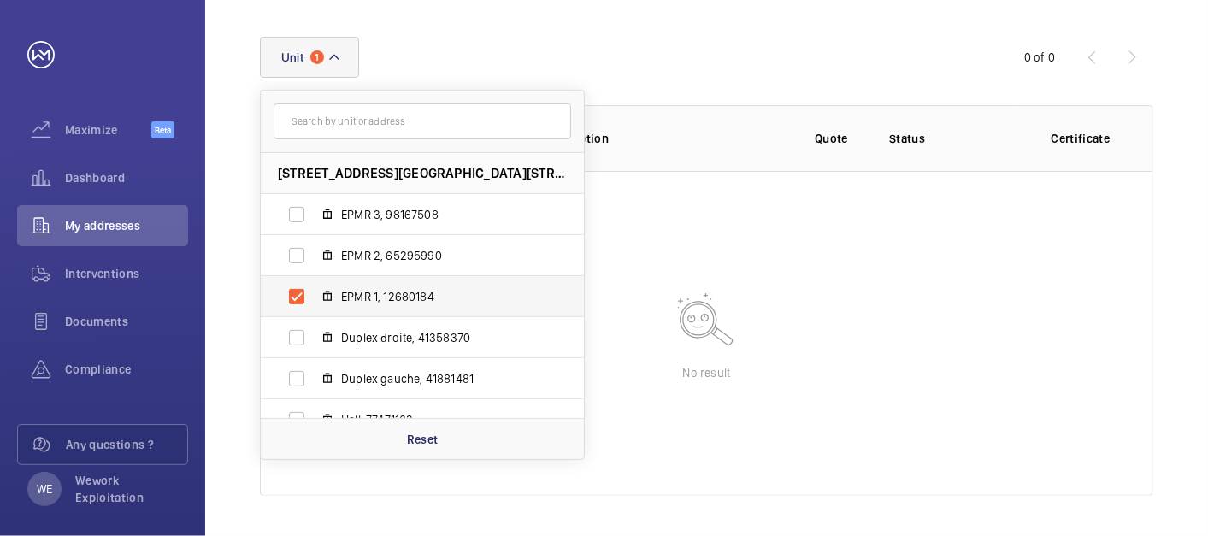
click at [341, 290] on span "EPMR 1, 12680184" at bounding box center [440, 296] width 198 height 17
click at [314, 290] on input "EPMR 1, 12680184" at bounding box center [297, 297] width 34 height 34
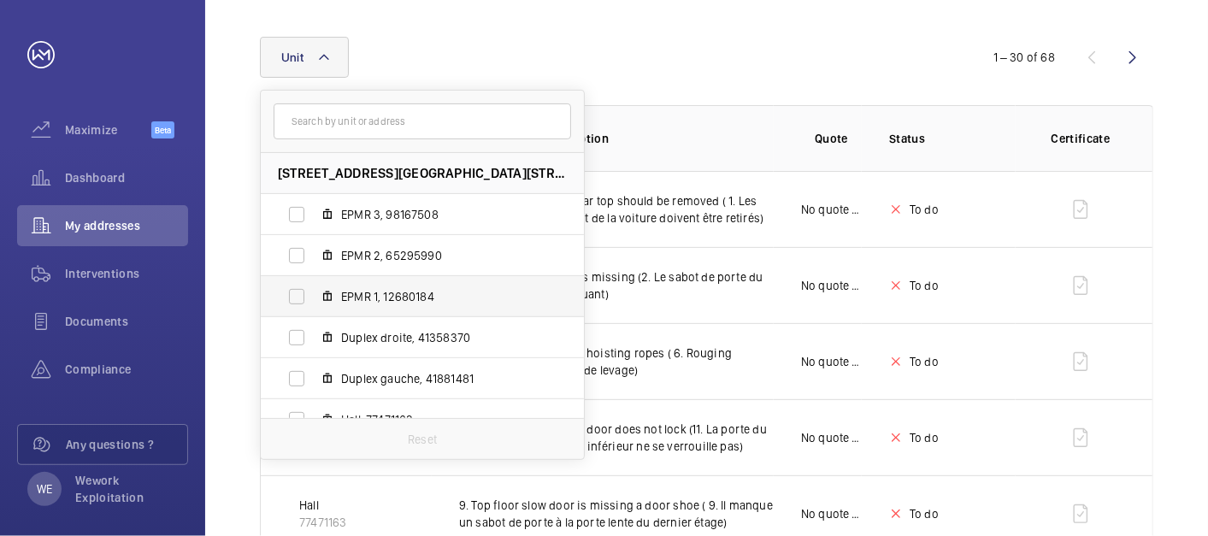
click at [363, 301] on span "EPMR 1, 12680184" at bounding box center [440, 296] width 198 height 17
click at [314, 301] on input "EPMR 1, 12680184" at bounding box center [297, 297] width 34 height 34
checkbox input "true"
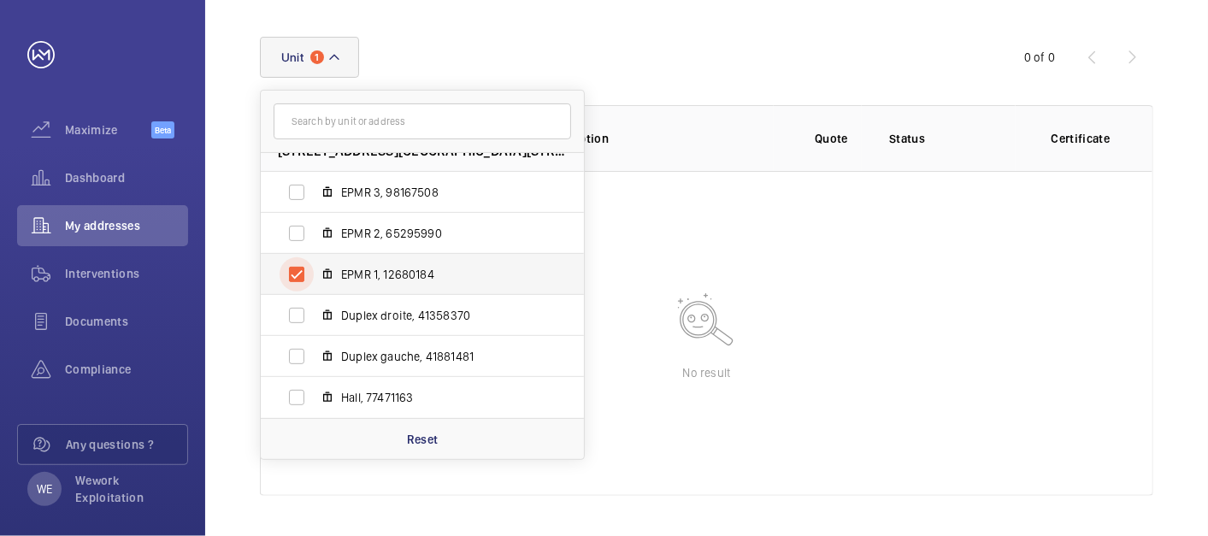
scroll to position [22, 0]
click at [656, 63] on div "[STREET_ADDRESS] EPMR 3, 98167508 EPMR 2, 65295990 EPMR 1, 12680184 Duplex droi…" at bounding box center [604, 57] width 688 height 41
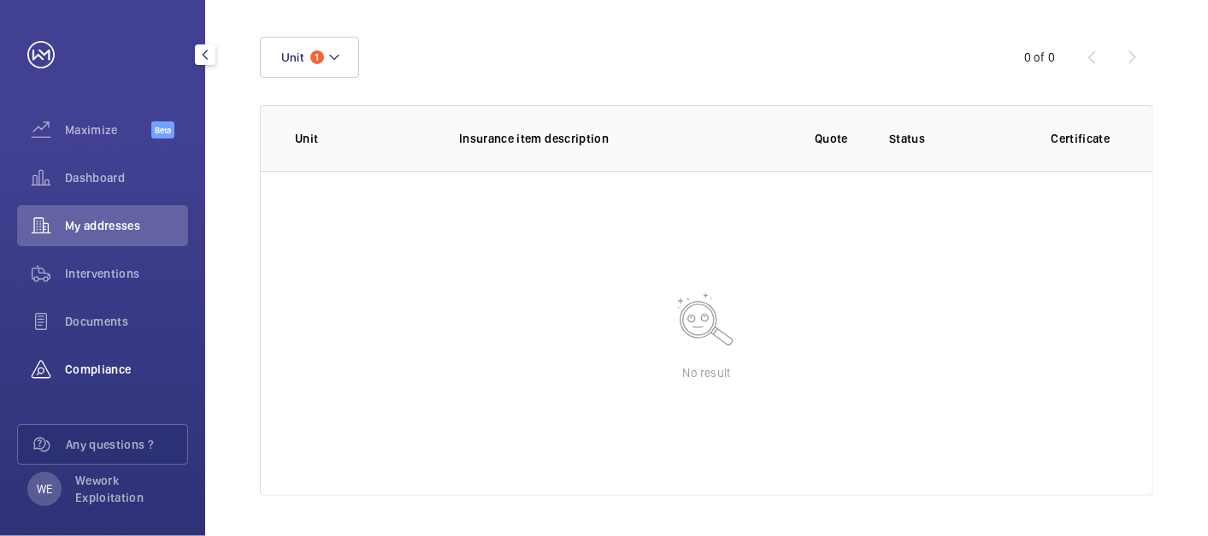
click at [90, 366] on span "Compliance" at bounding box center [126, 369] width 123 height 17
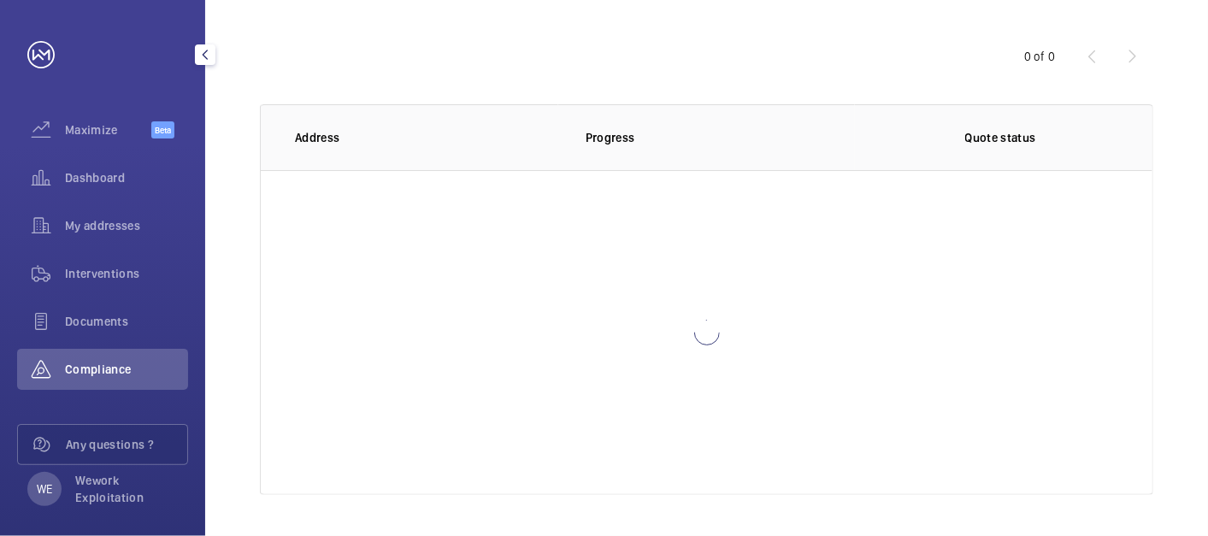
scroll to position [159, 0]
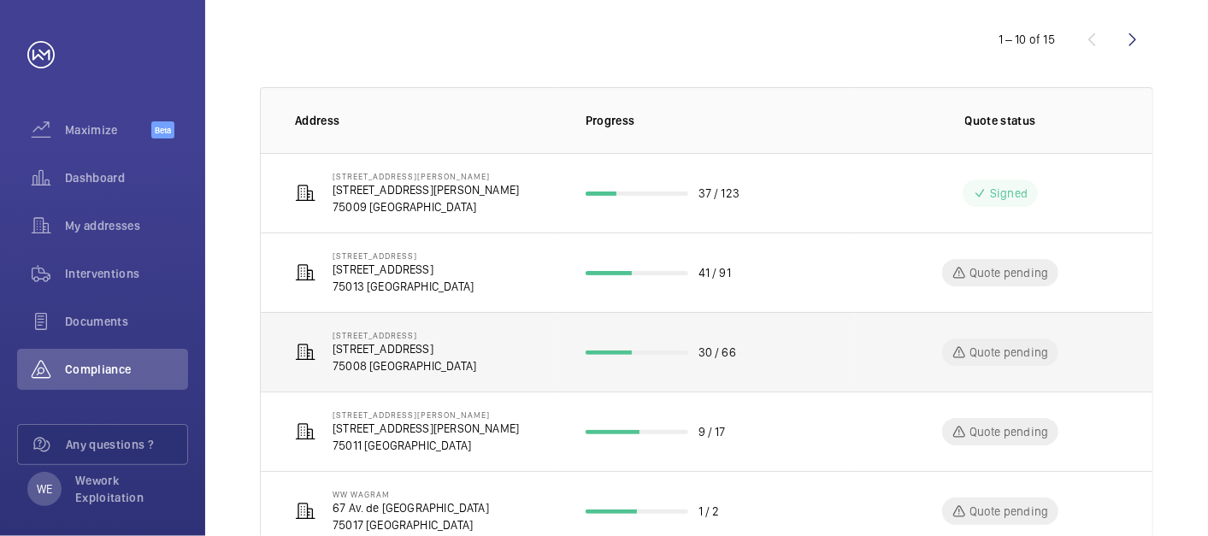
scroll to position [151, 0]
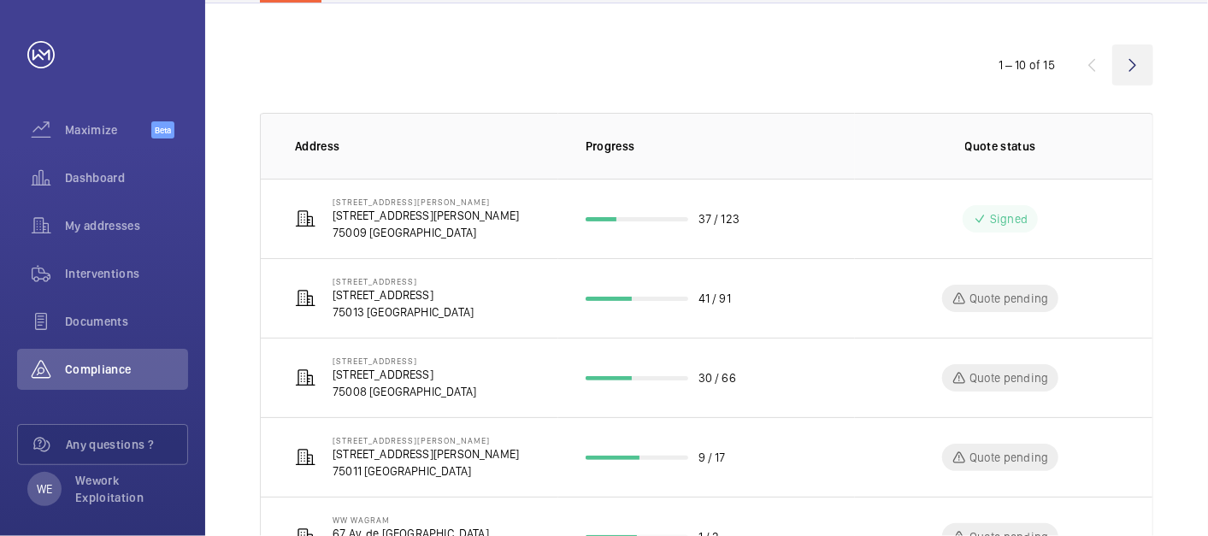
click at [1118, 62] on wm-front-icon-button at bounding box center [1132, 64] width 41 height 41
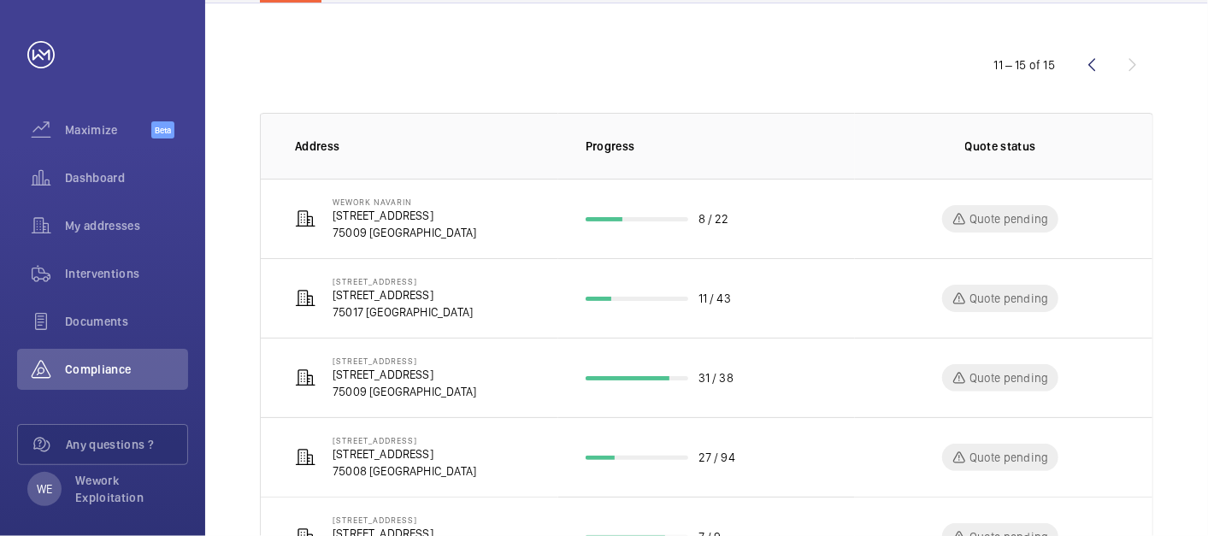
scroll to position [231, 0]
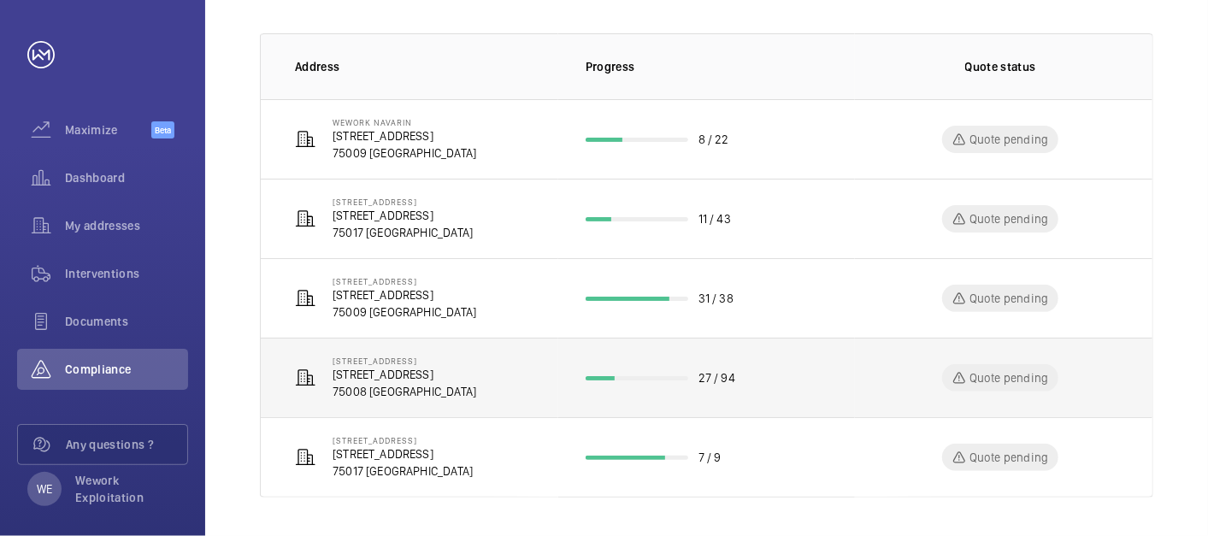
click at [421, 379] on p "[STREET_ADDRESS]" at bounding box center [405, 374] width 144 height 17
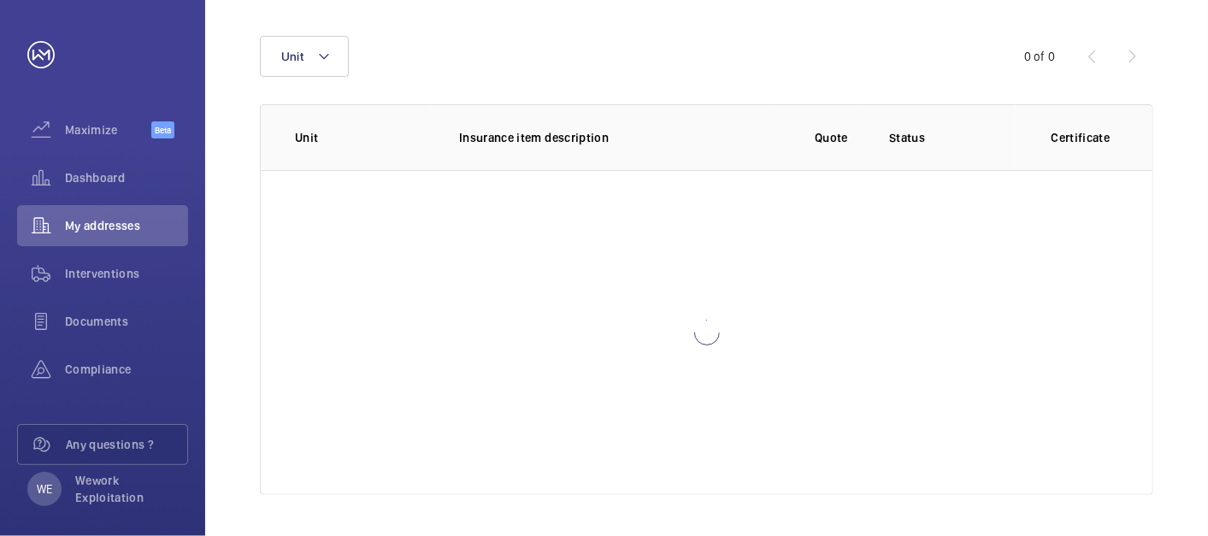
scroll to position [225, 0]
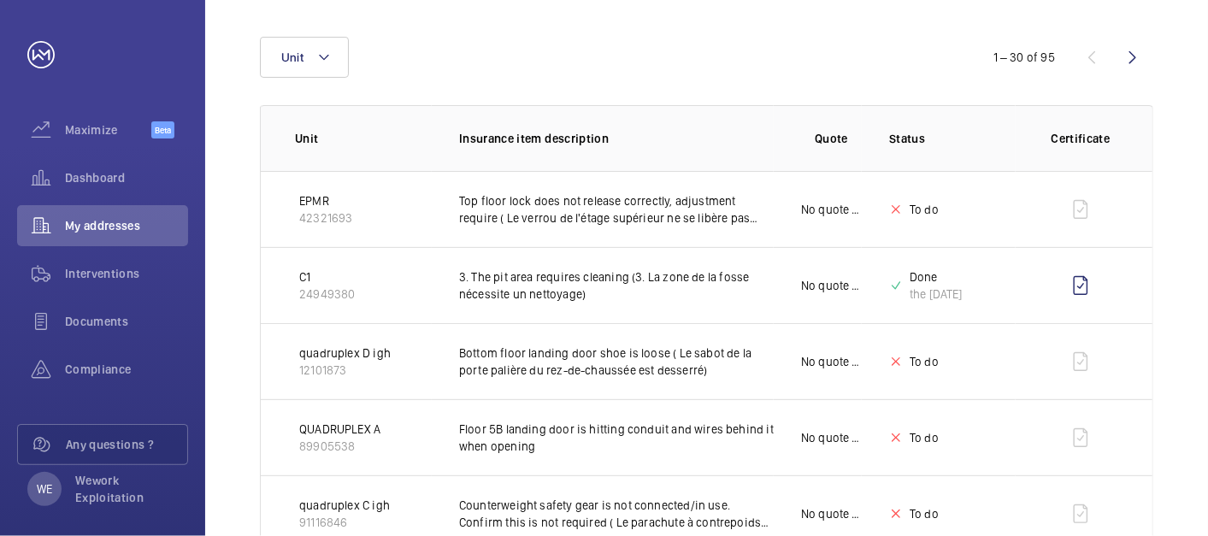
scroll to position [226, 0]
click at [327, 49] on mat-icon at bounding box center [324, 56] width 14 height 21
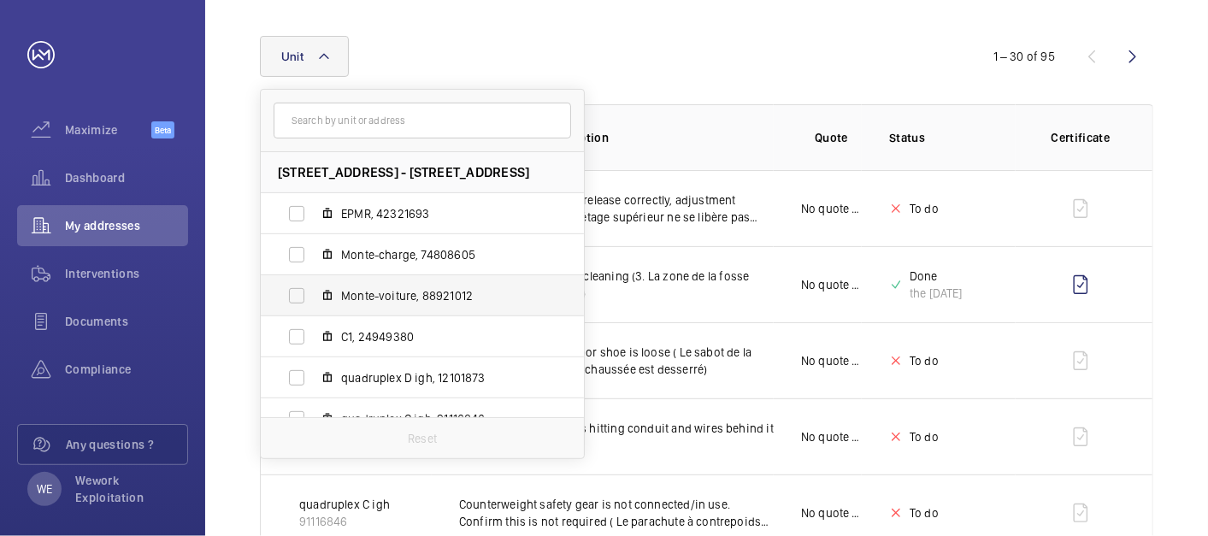
click at [412, 291] on span "Monte-voiture, 88921012" at bounding box center [440, 295] width 198 height 17
click at [314, 291] on input "Monte-voiture, 88921012" at bounding box center [297, 296] width 34 height 34
checkbox input "true"
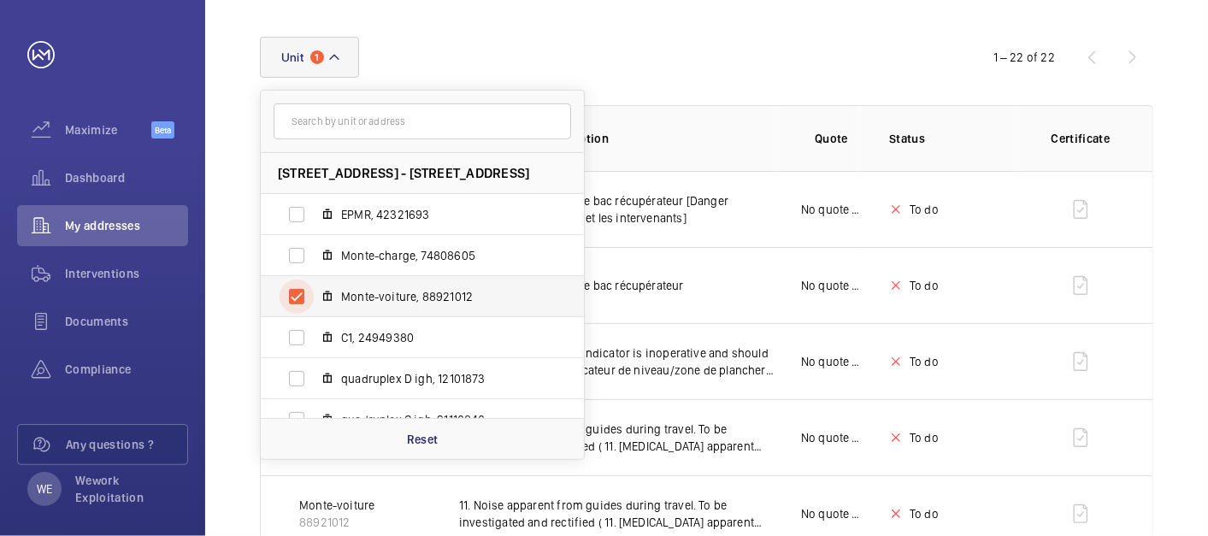
scroll to position [226, 0]
click at [780, 67] on div "Unit 1 [STREET_ADDRESS] EPMR, 42321693 Monte-charge, 74808605 Monte-voiture, 88…" at bounding box center [604, 56] width 688 height 41
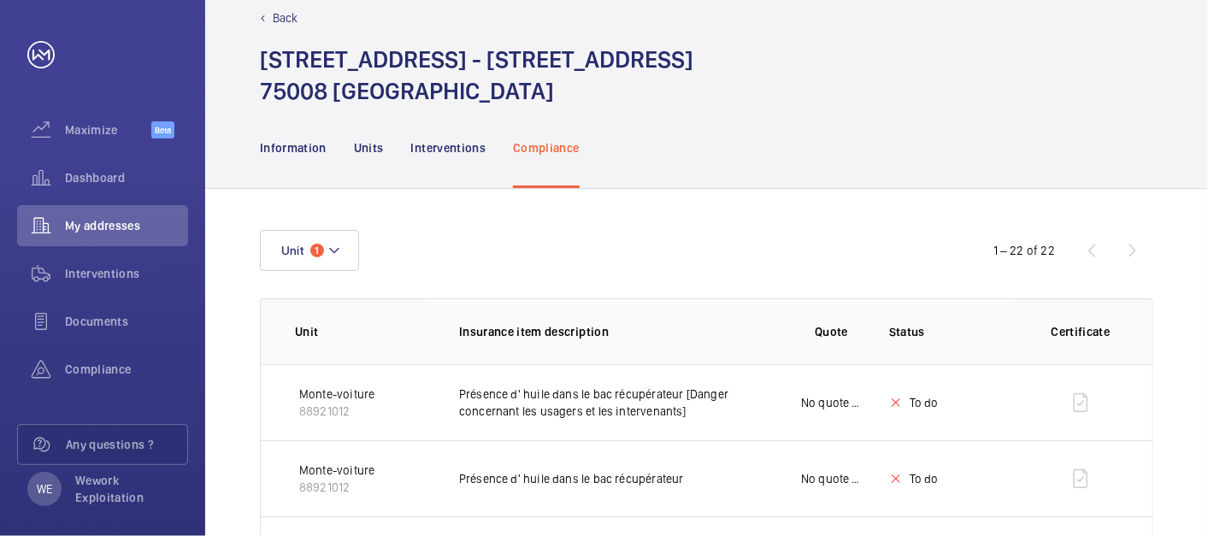
scroll to position [0, 0]
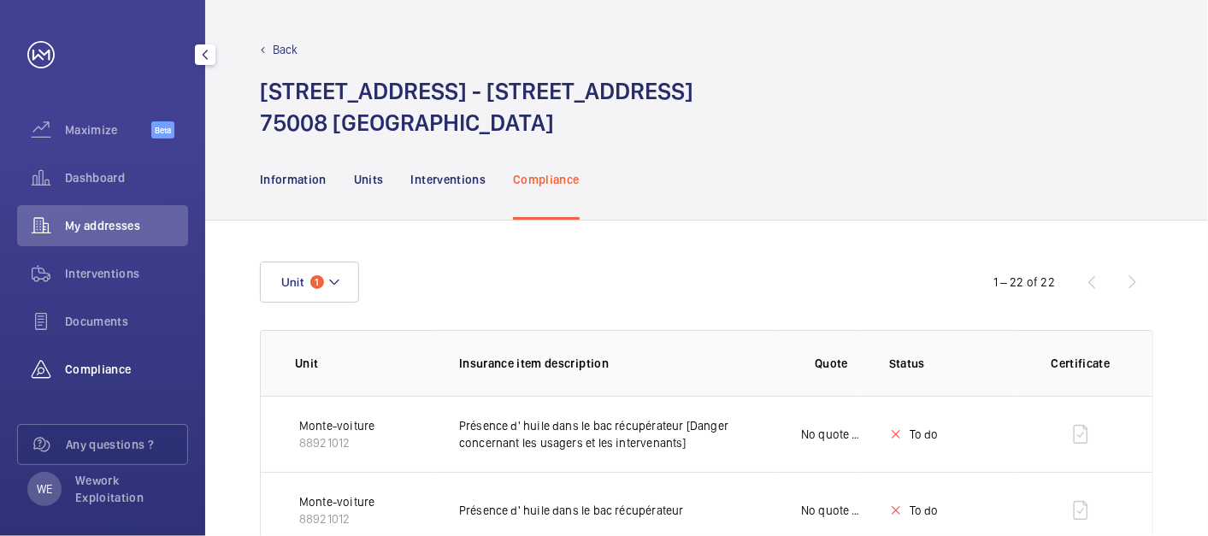
click at [63, 366] on wm-front-icon-button at bounding box center [41, 369] width 48 height 41
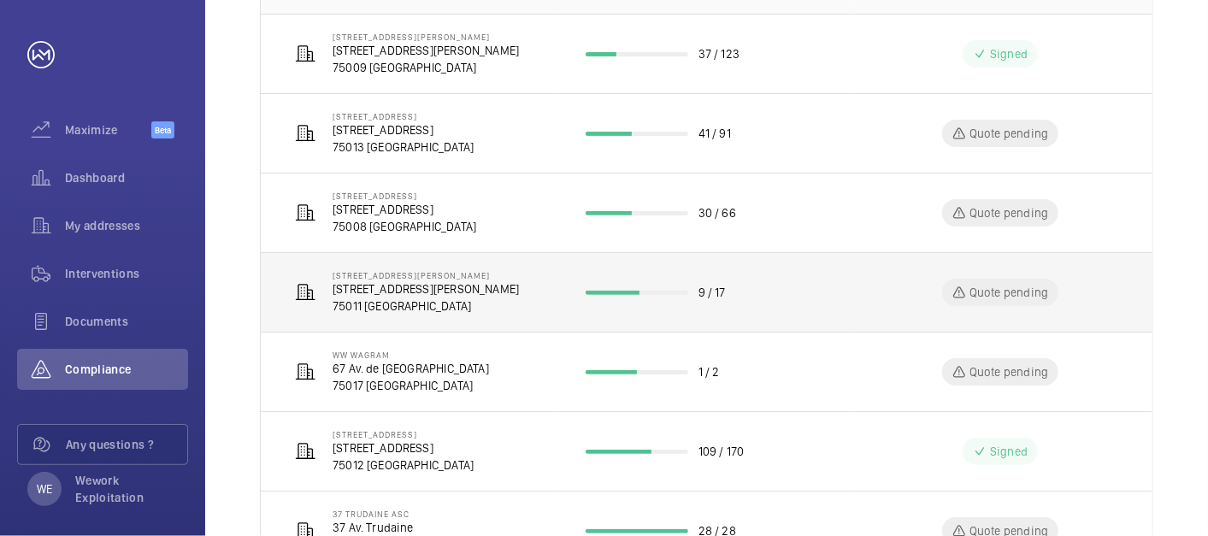
scroll to position [474, 0]
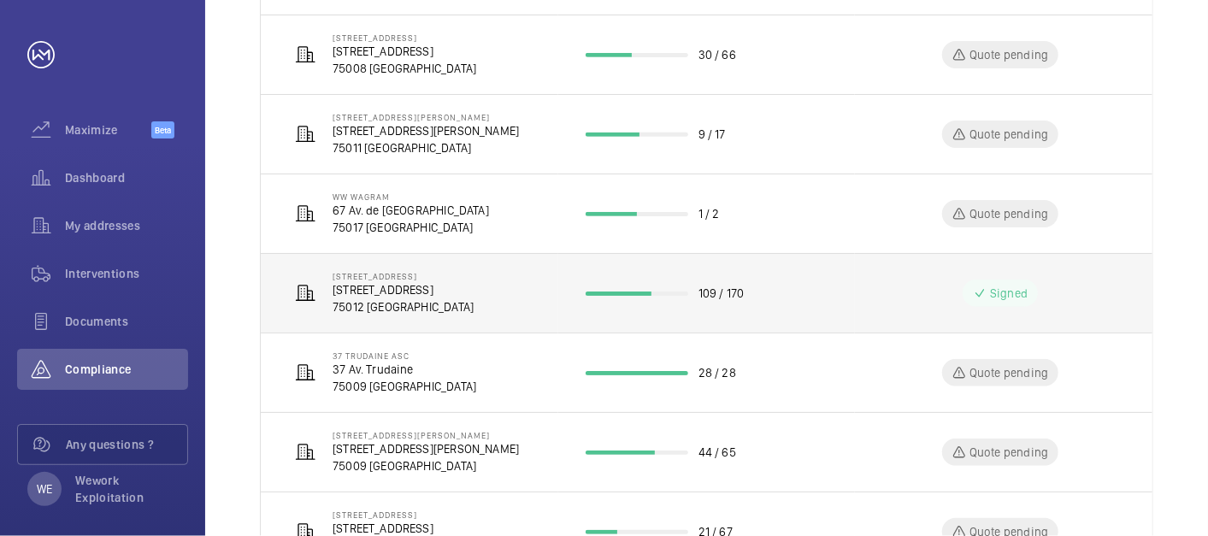
click at [451, 276] on p "[STREET_ADDRESS]" at bounding box center [403, 276] width 141 height 10
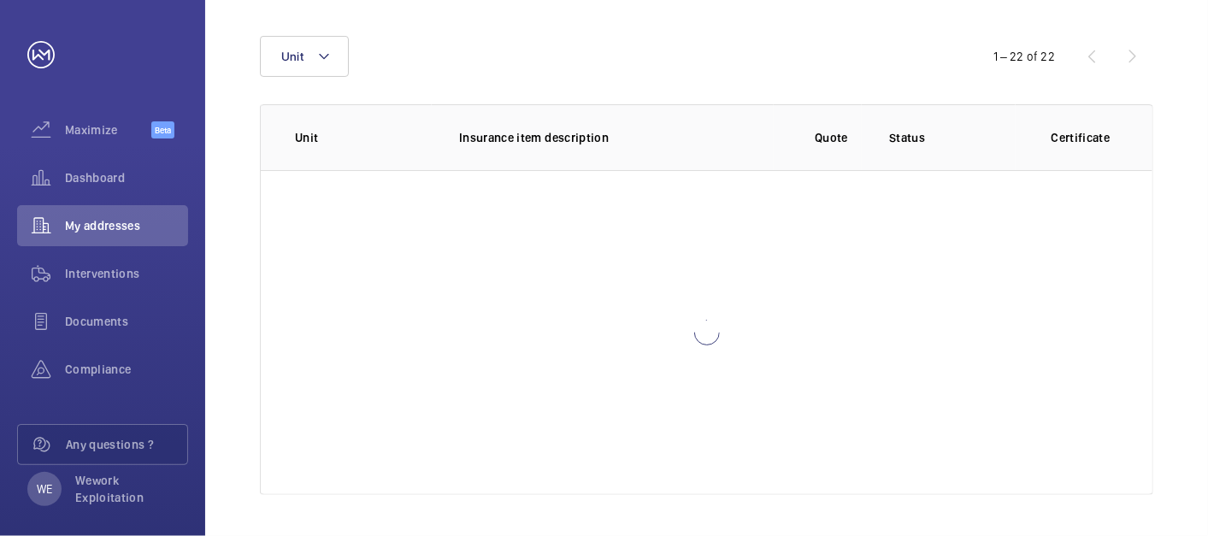
scroll to position [225, 0]
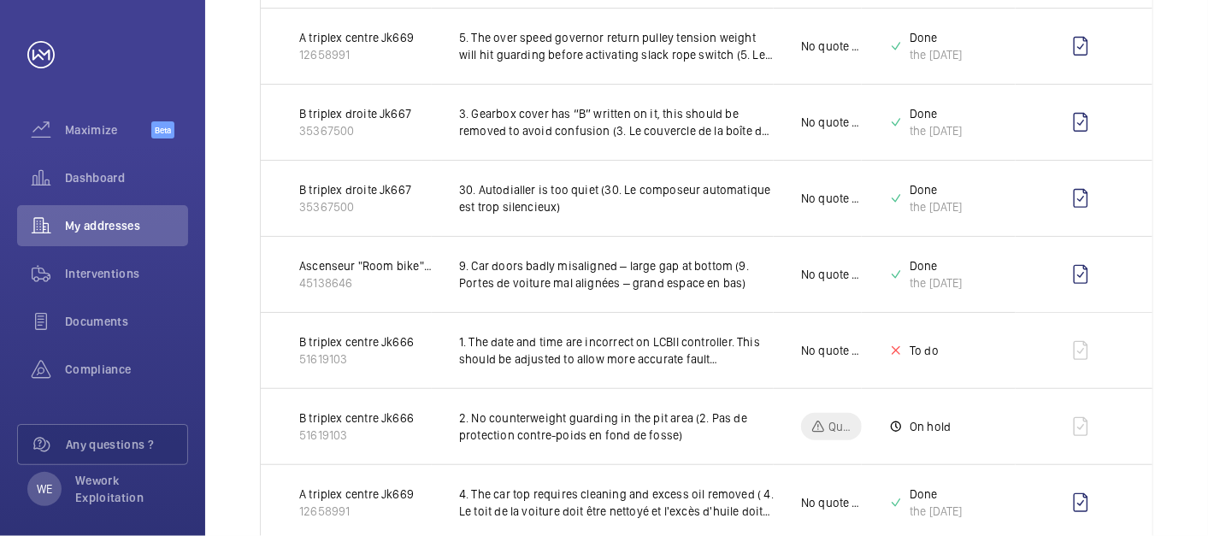
scroll to position [224, 0]
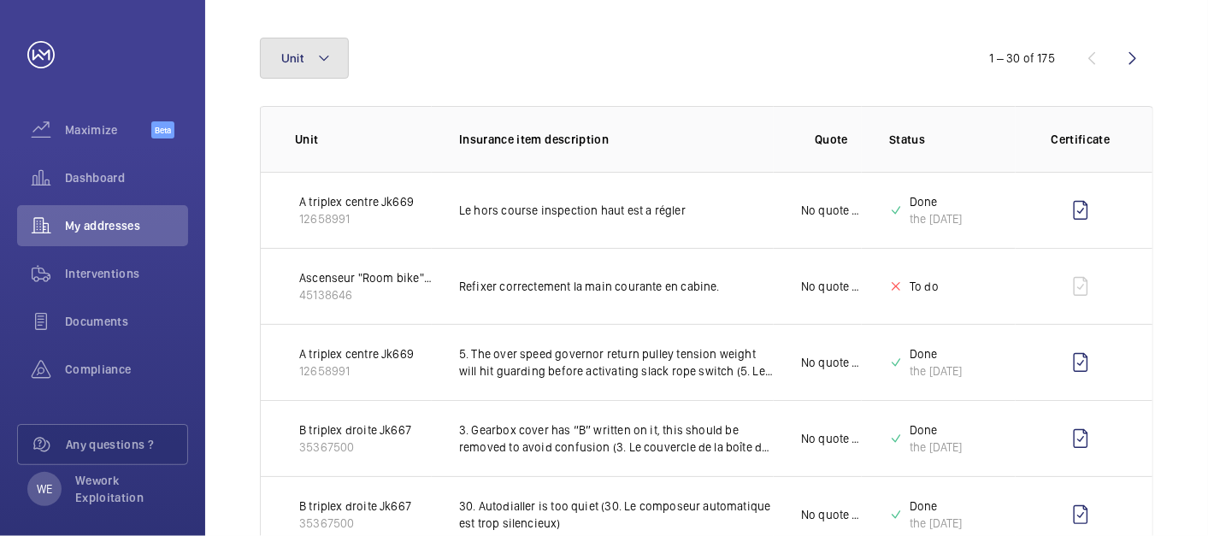
click at [323, 46] on button "Unit" at bounding box center [304, 58] width 89 height 41
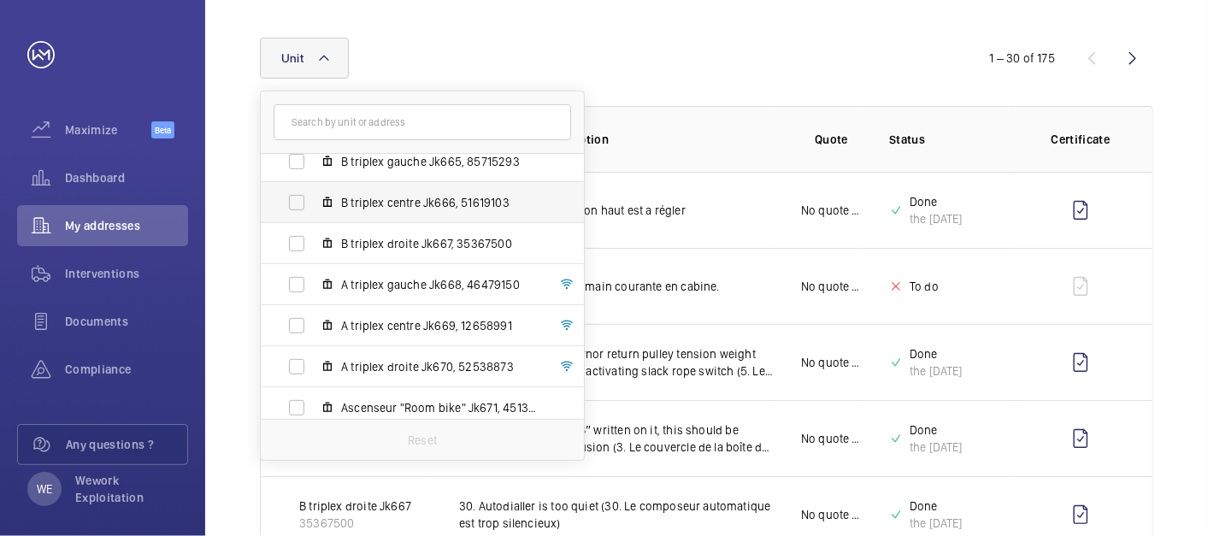
scroll to position [63, 0]
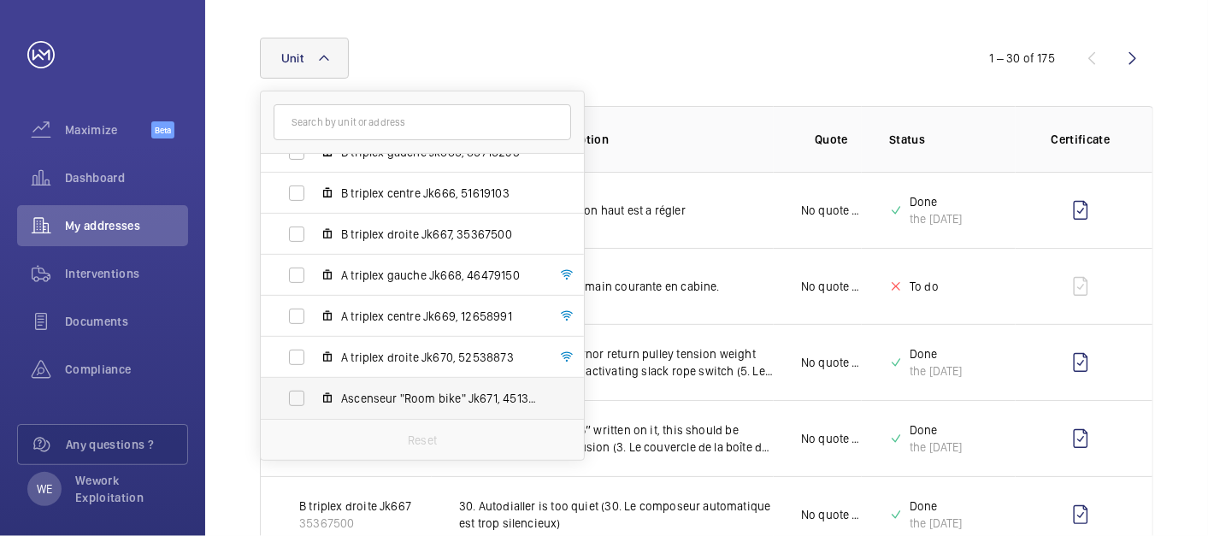
click at [415, 391] on span "Ascenseur "Room bike" Jk671, 45138646" at bounding box center [440, 398] width 198 height 17
click at [314, 391] on input "Ascenseur "Room bike" Jk671, 45138646" at bounding box center [297, 398] width 34 height 34
checkbox input "true"
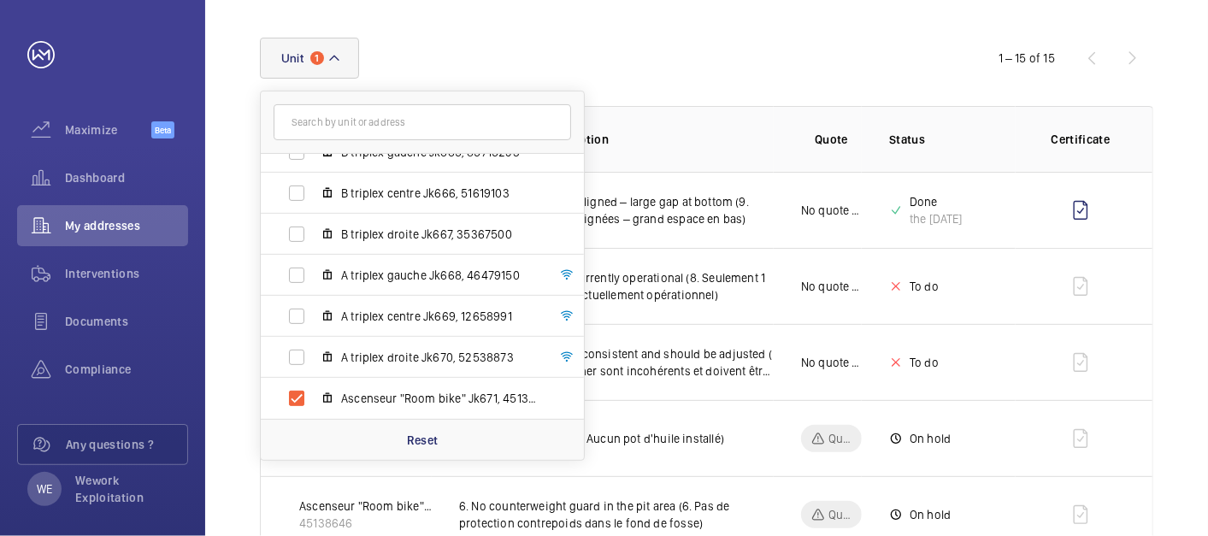
click at [788, 41] on div "Unit 1 [STREET_ADDRESS] - [STREET_ADDRESS] B triplex gauche Jk665, 85715293 B t…" at bounding box center [604, 58] width 688 height 41
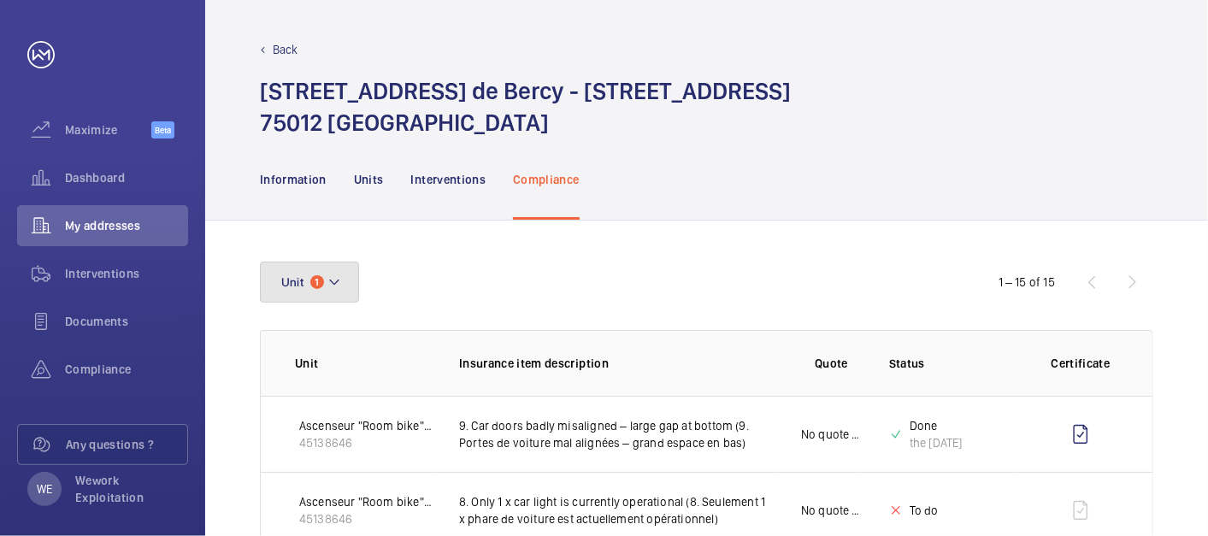
click at [312, 284] on span "1" at bounding box center [317, 282] width 14 height 14
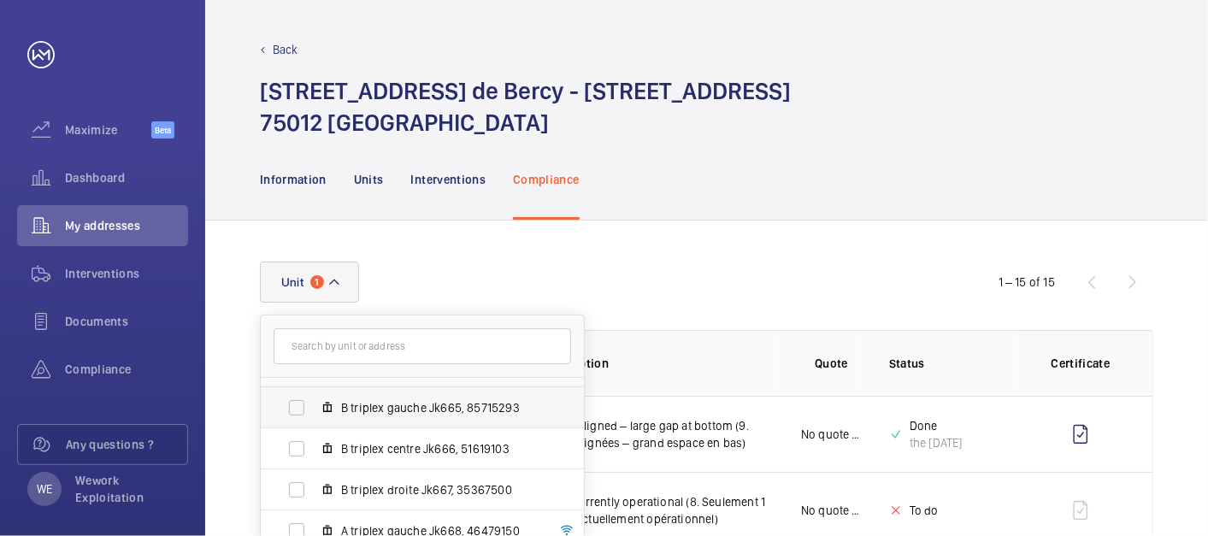
scroll to position [63, 0]
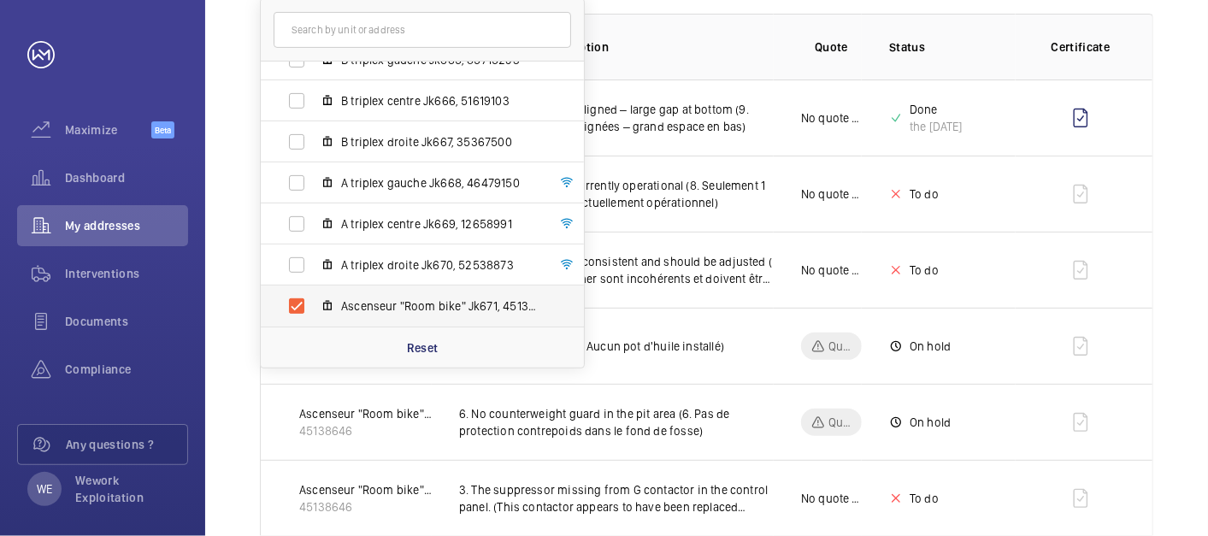
click at [415, 301] on span "Ascenseur "Room bike" Jk671, 45138646" at bounding box center [440, 305] width 198 height 17
click at [314, 301] on input "Ascenseur "Room bike" Jk671, 45138646" at bounding box center [297, 306] width 34 height 34
checkbox input "false"
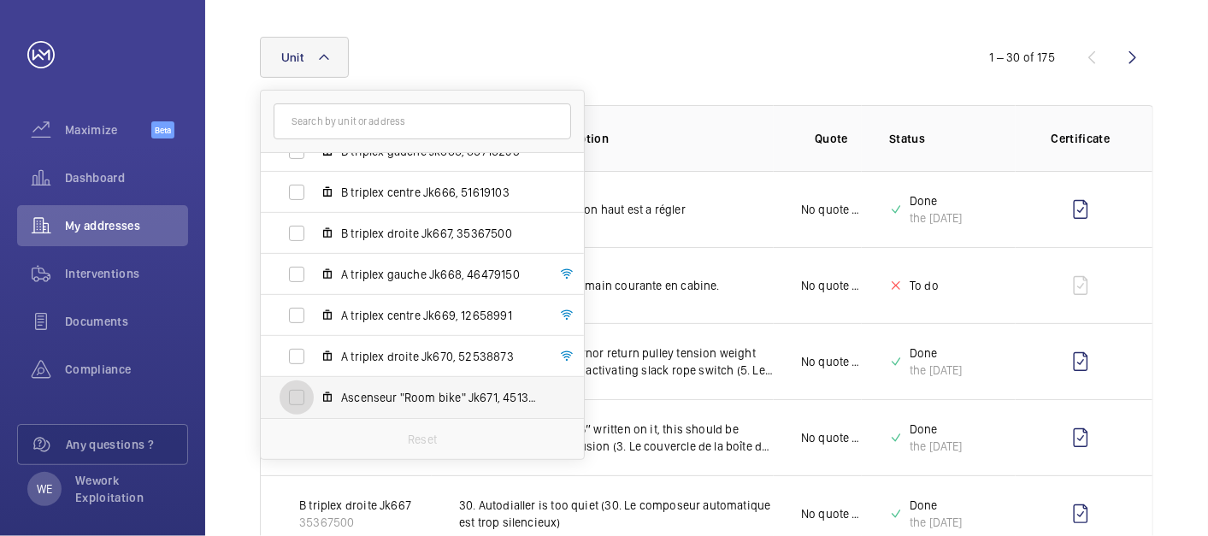
scroll to position [316, 0]
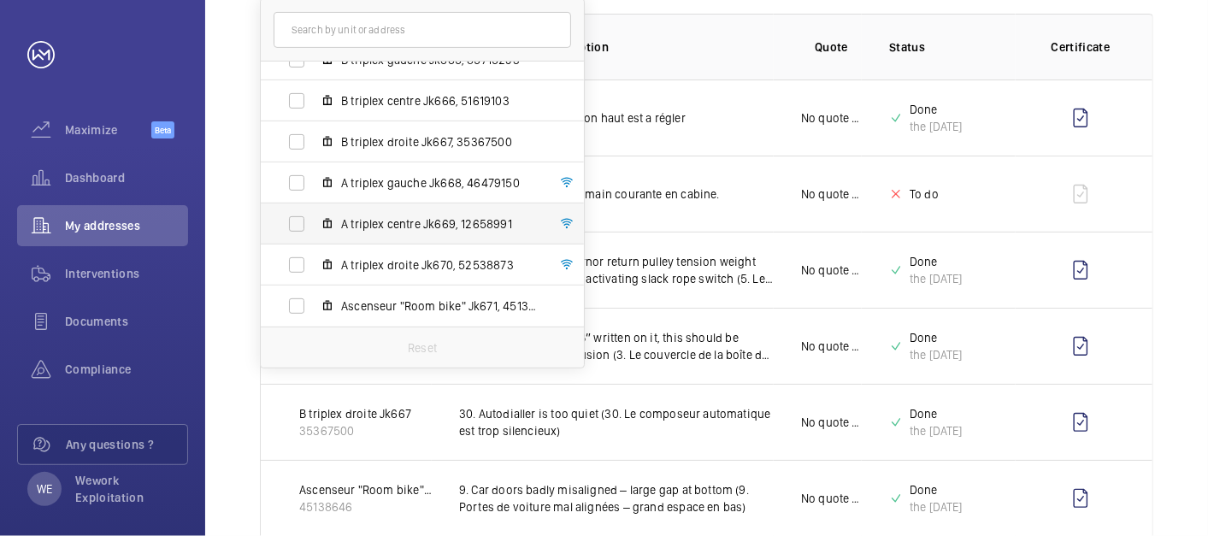
click at [395, 220] on span "A triplex centre Jk669, 12658991" at bounding box center [440, 223] width 198 height 17
click at [314, 220] on input "A triplex centre Jk669, 12658991" at bounding box center [297, 224] width 34 height 34
checkbox input "true"
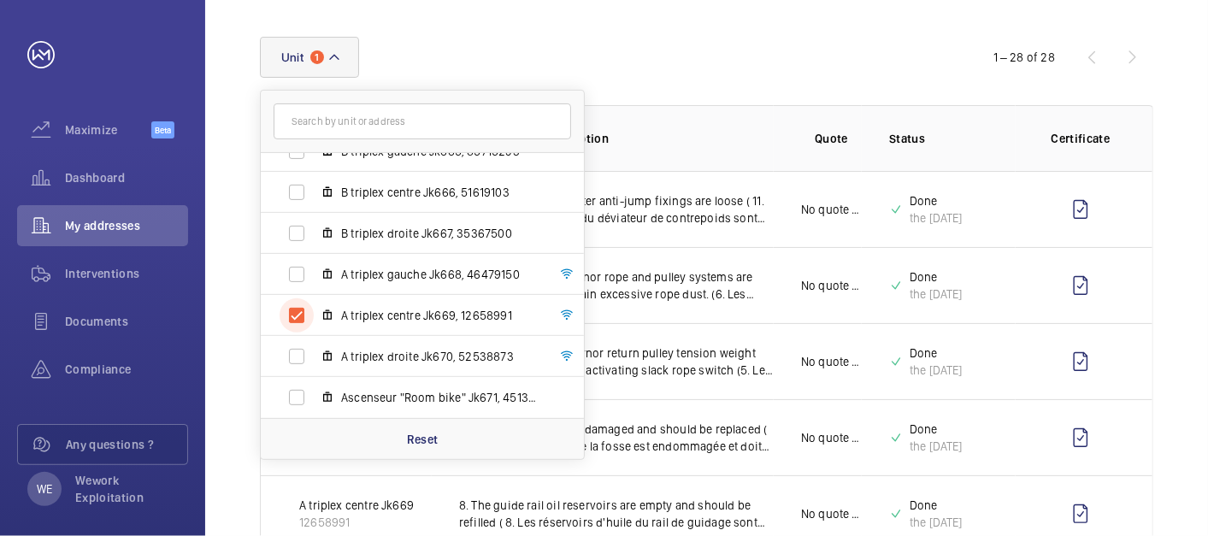
scroll to position [316, 0]
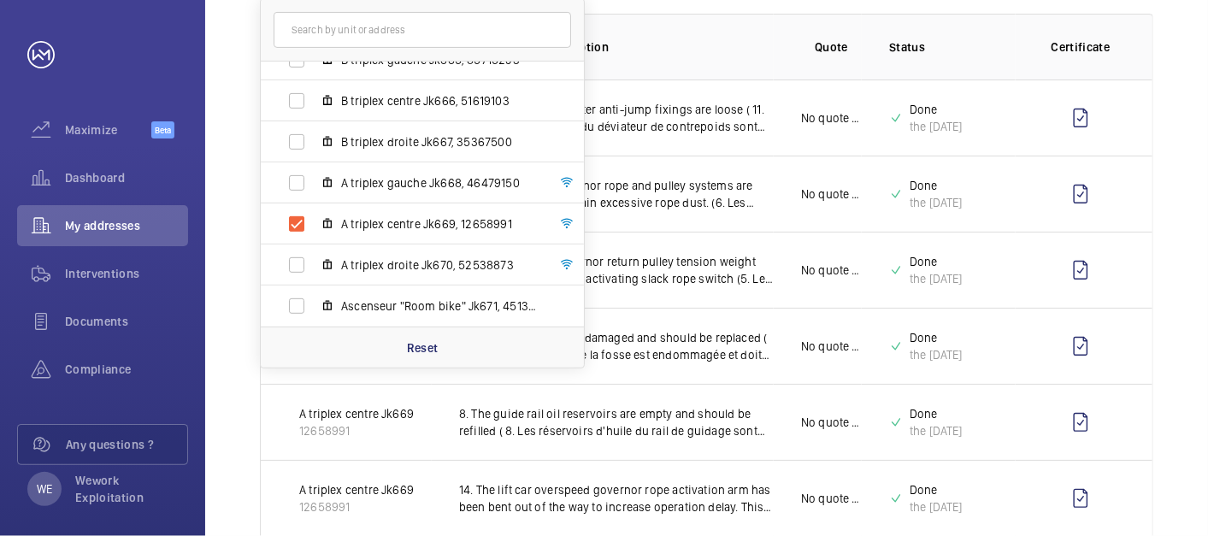
click at [795, 50] on th "Quote" at bounding box center [818, 47] width 88 height 66
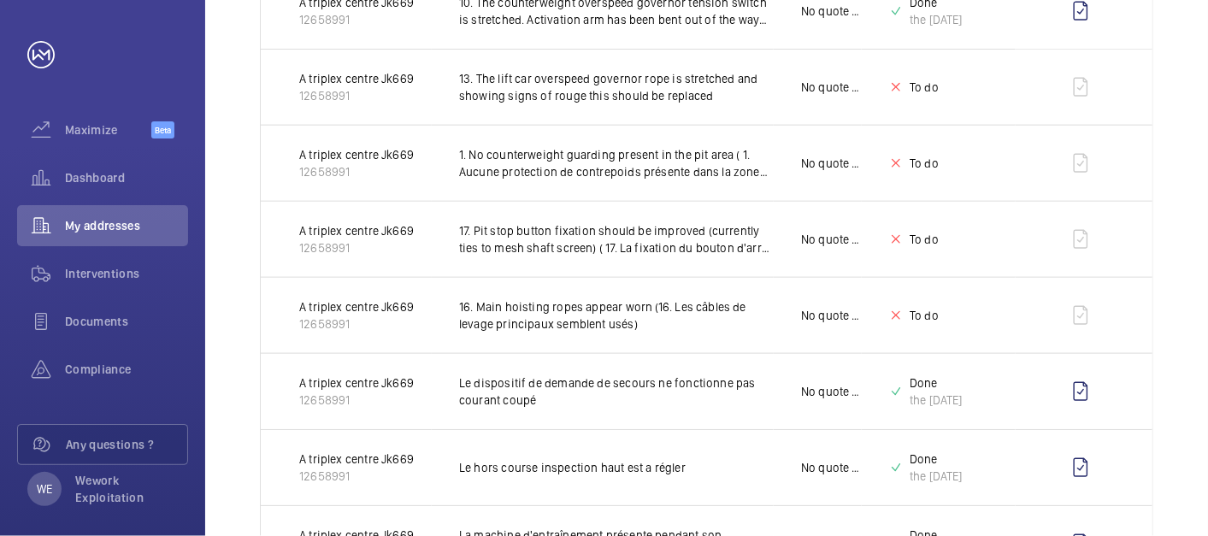
scroll to position [1266, 0]
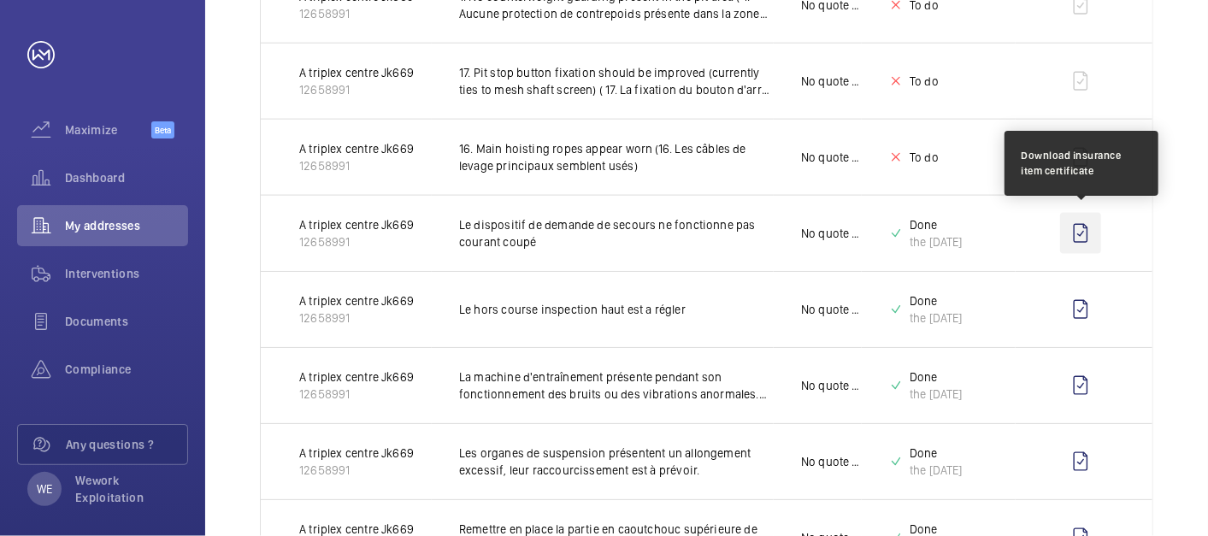
click at [1085, 227] on wm-front-icon-button at bounding box center [1080, 233] width 41 height 41
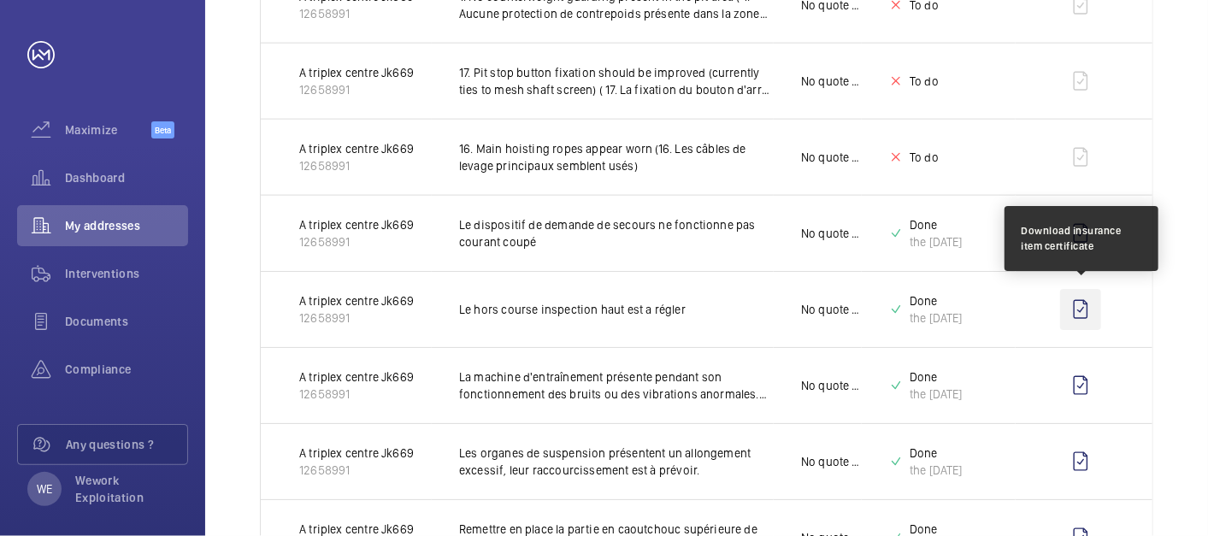
click at [1083, 310] on wm-front-icon-button at bounding box center [1080, 309] width 41 height 41
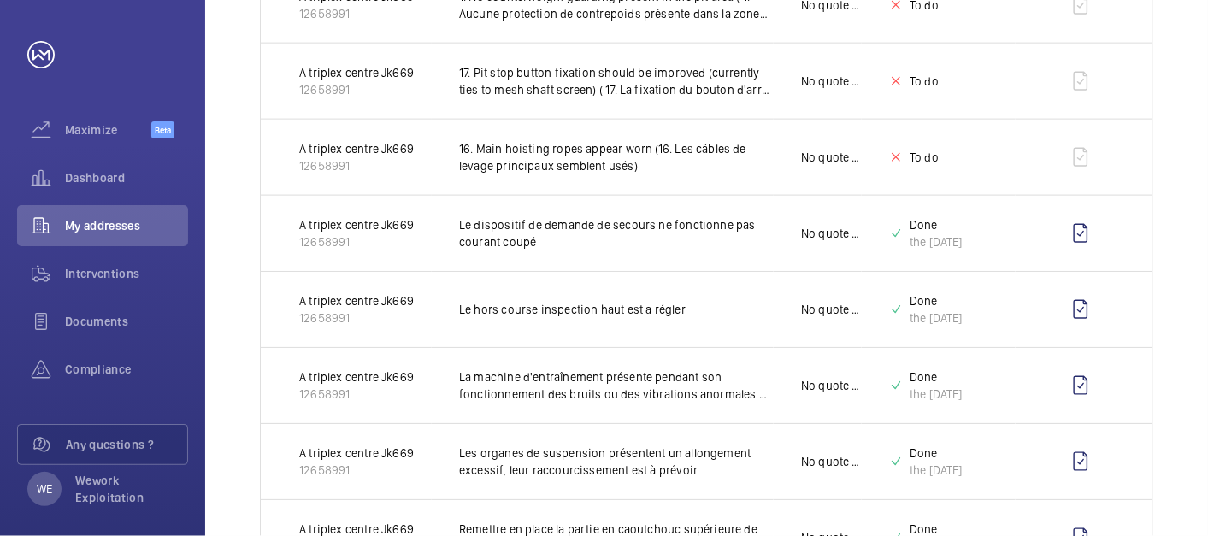
click at [1174, 109] on div "Unit 1 1 – 28 of 28 Unit Insurance item description Quote Status Certificate A …" at bounding box center [706, 128] width 1003 height 2347
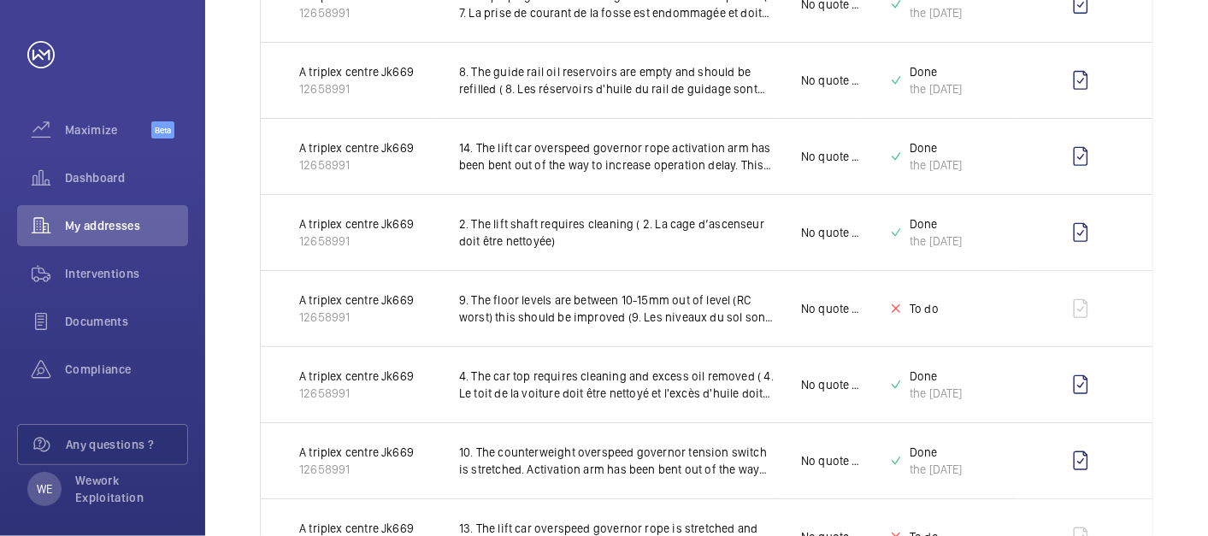
scroll to position [0, 0]
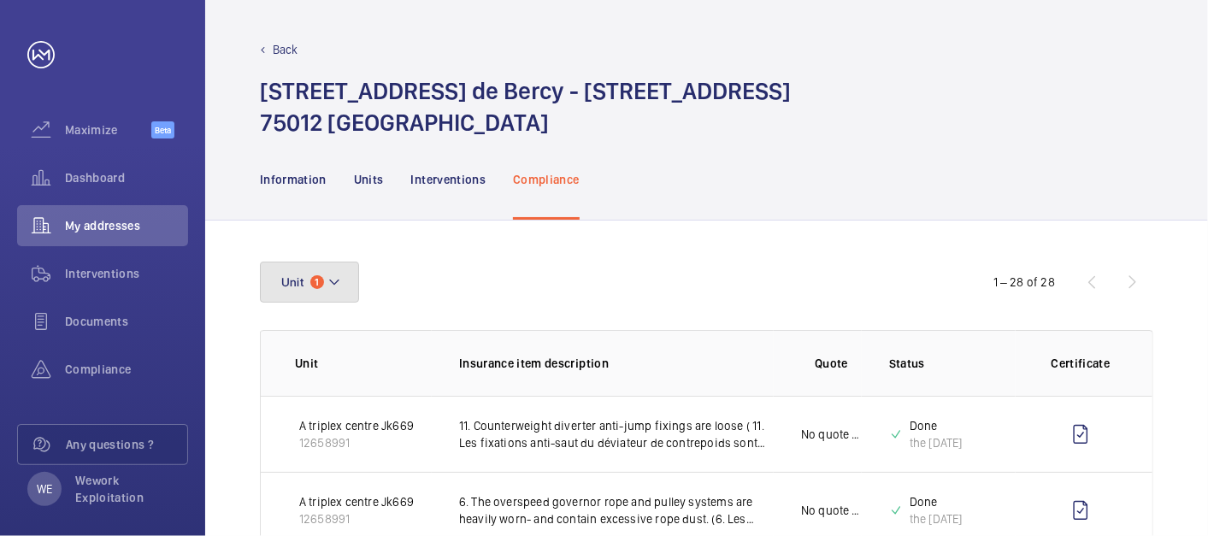
click at [334, 280] on mat-icon at bounding box center [334, 282] width 14 height 21
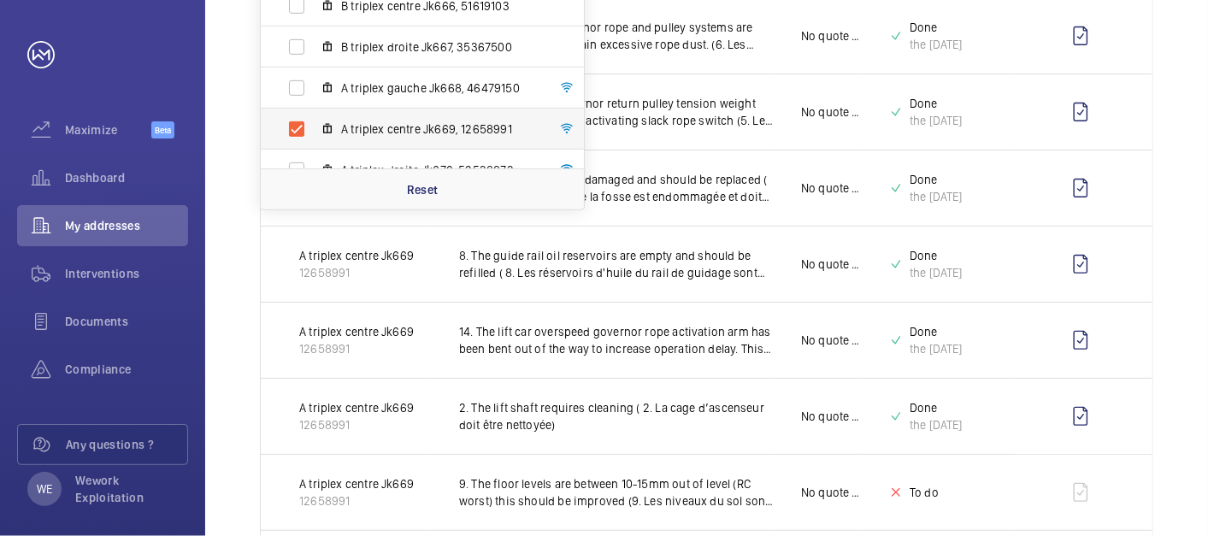
click at [367, 115] on label "A triplex centre Jk669, 12658991" at bounding box center [409, 129] width 296 height 41
click at [314, 115] on input "A triplex centre Jk669, 12658991" at bounding box center [297, 129] width 34 height 34
checkbox input "false"
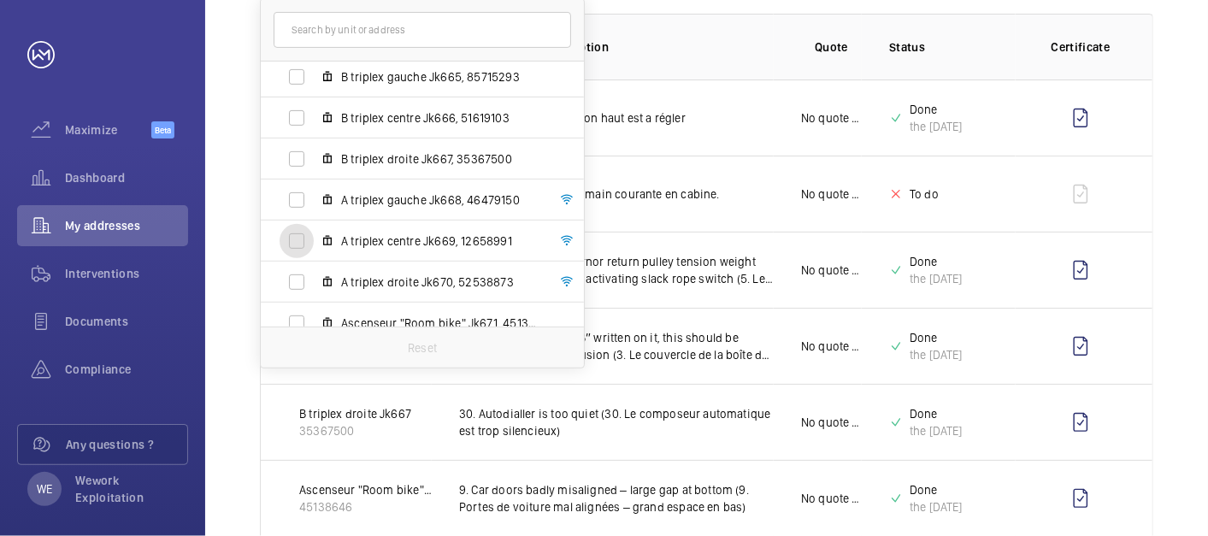
scroll to position [48, 0]
click at [356, 280] on span "A triplex droite Jk670, 52538873" at bounding box center [440, 280] width 198 height 17
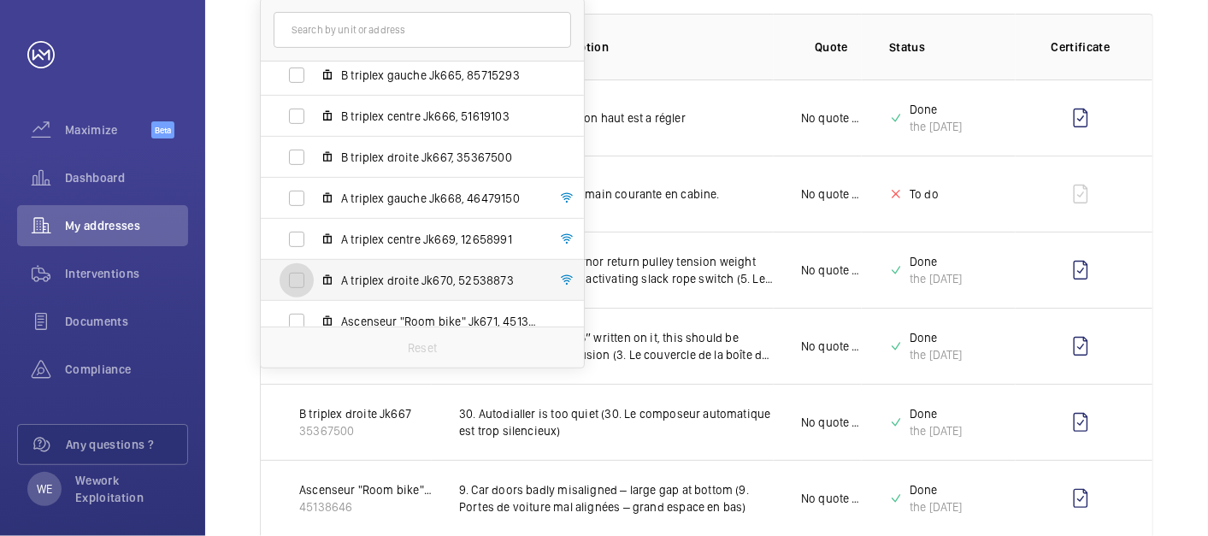
click at [314, 280] on input "A triplex droite Jk670, 52538873" at bounding box center [297, 280] width 34 height 34
checkbox input "true"
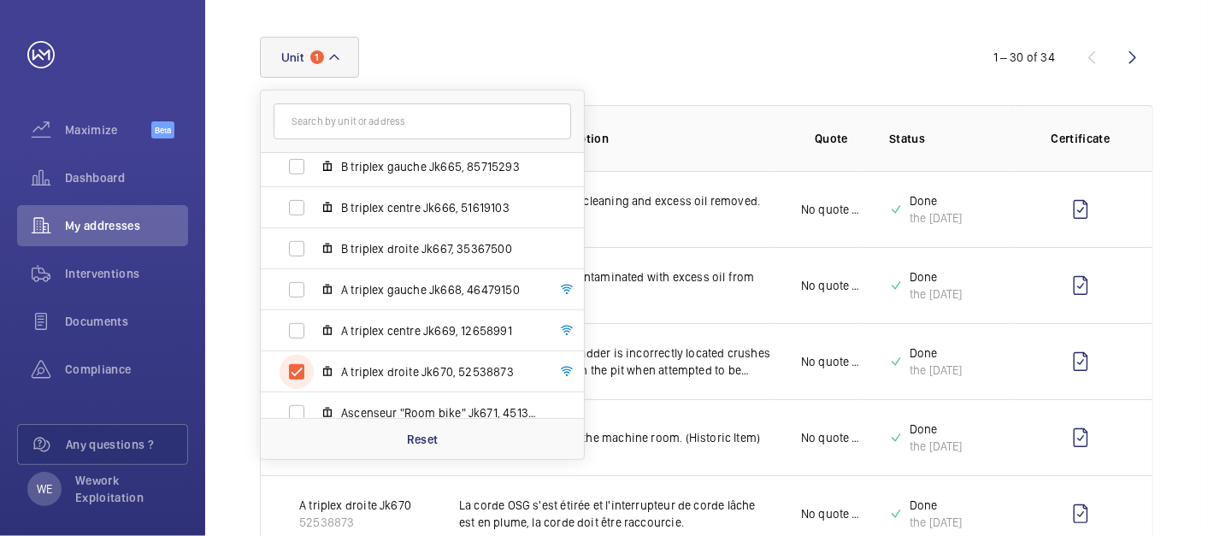
scroll to position [316, 0]
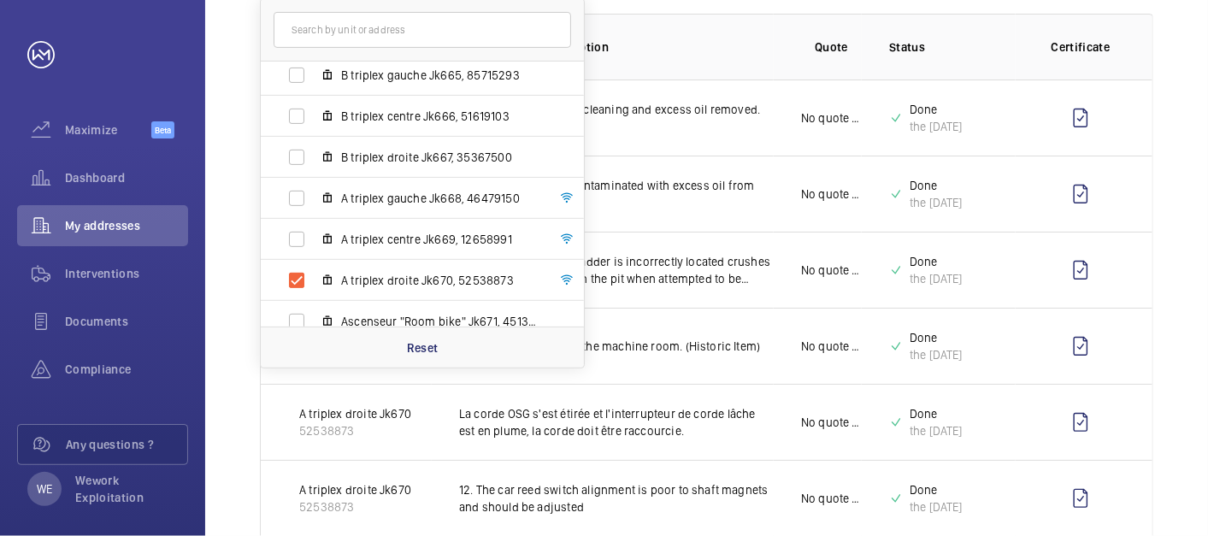
click at [730, 50] on p "Insurance item description" at bounding box center [616, 46] width 315 height 17
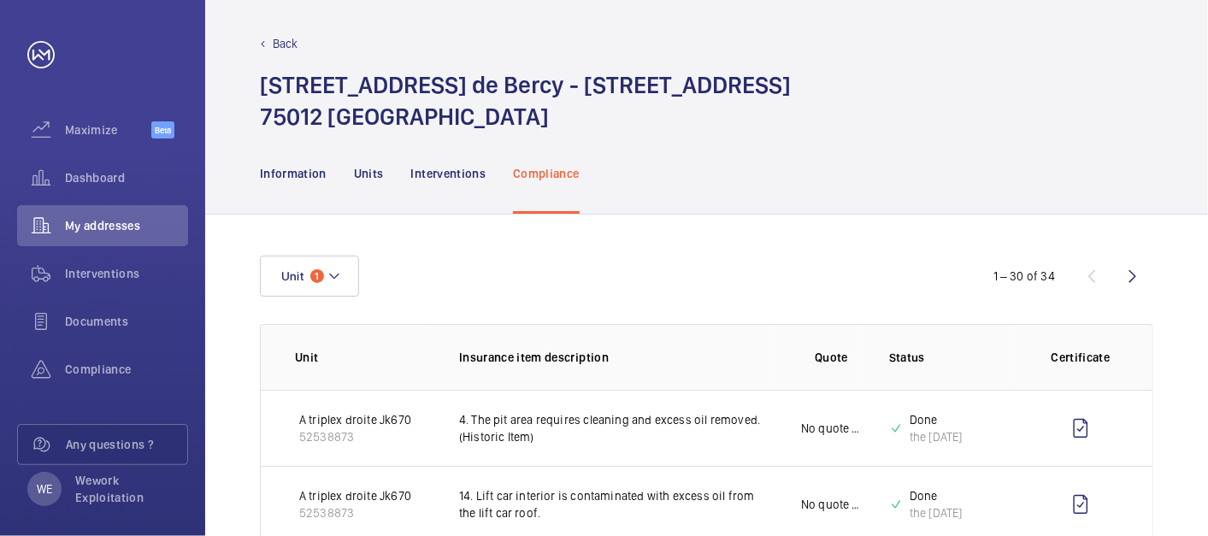
scroll to position [0, 0]
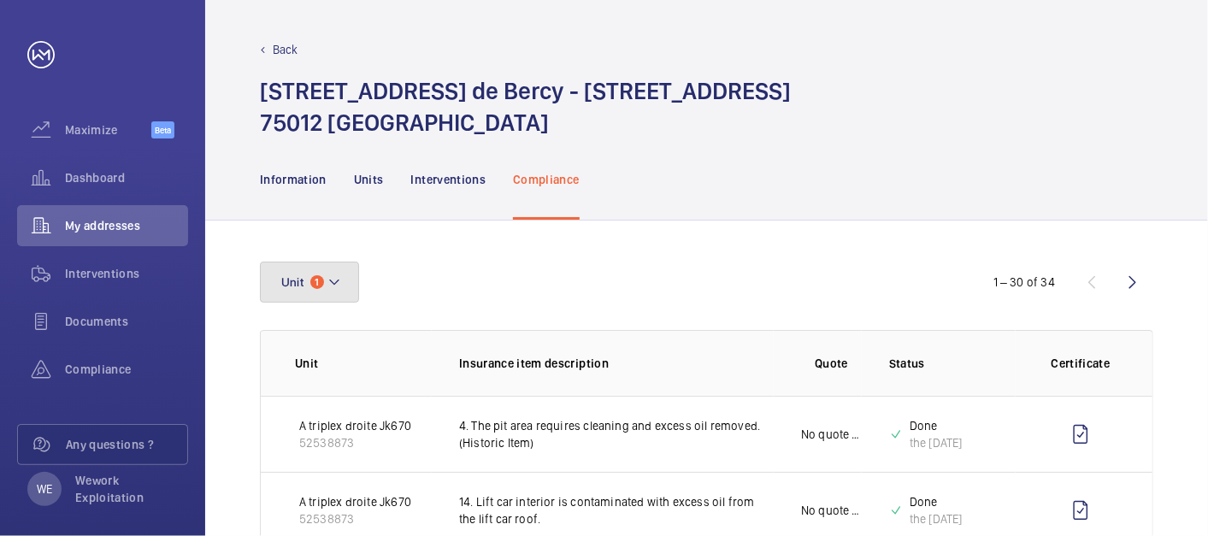
click at [317, 274] on button "Unit 1" at bounding box center [309, 282] width 99 height 41
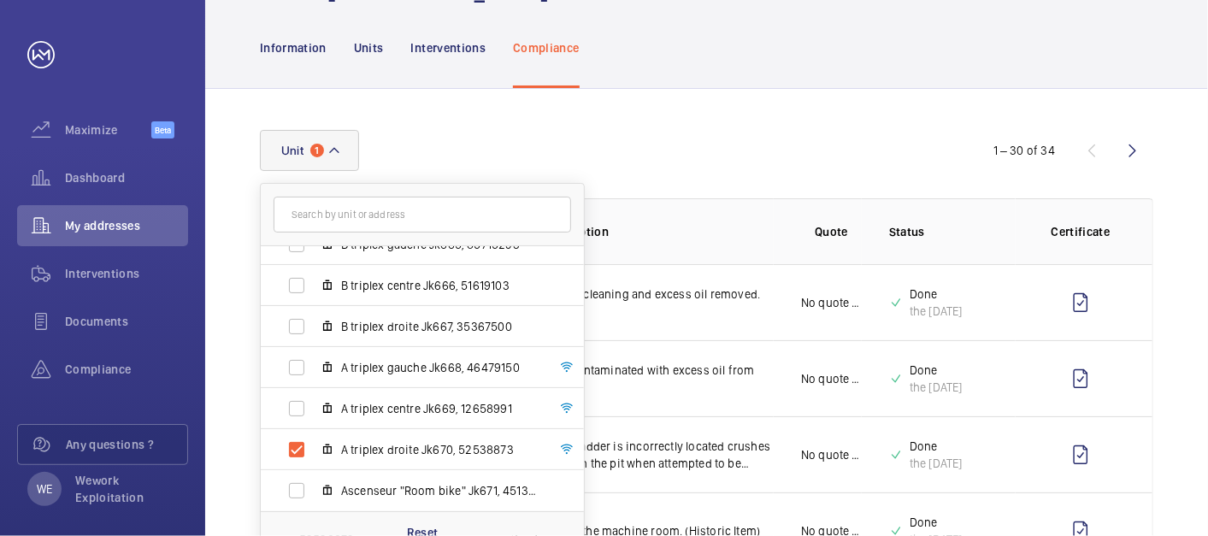
scroll to position [158, 0]
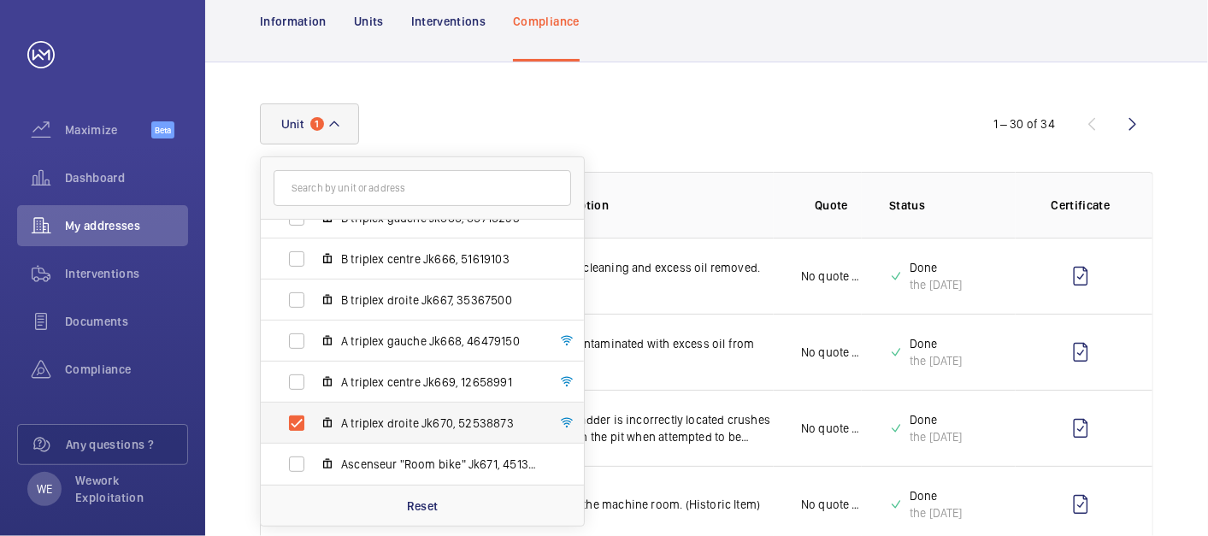
click at [422, 422] on span "A triplex droite Jk670, 52538873" at bounding box center [440, 423] width 198 height 17
click at [314, 422] on input "A triplex droite Jk670, 52538873" at bounding box center [297, 423] width 34 height 34
checkbox input "false"
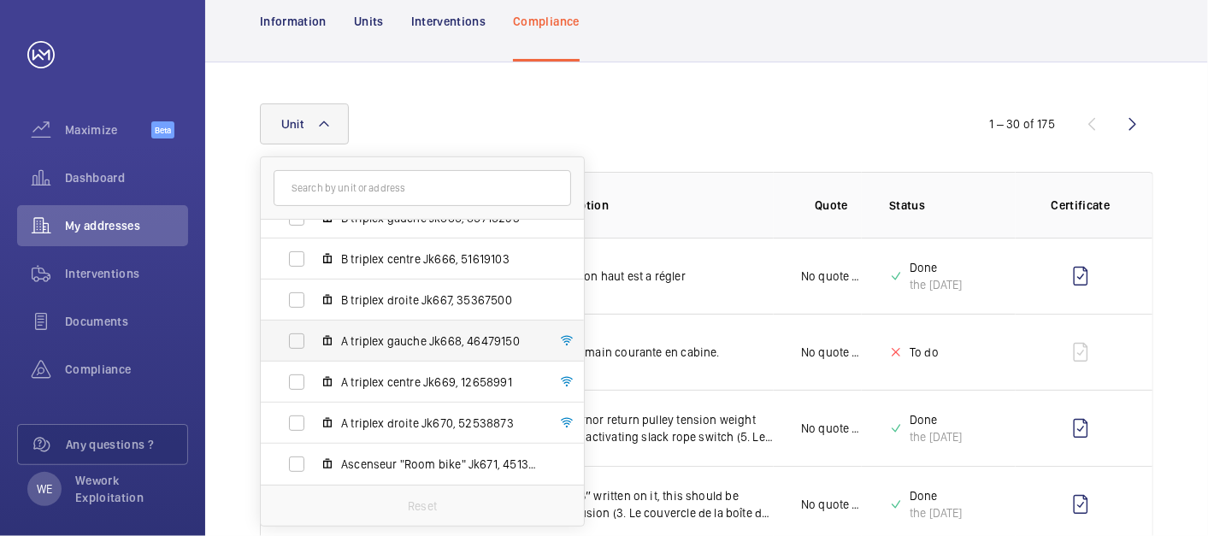
click at [394, 341] on span "A triplex gauche Jk668, 46479150" at bounding box center [440, 341] width 198 height 17
click at [314, 341] on input "A triplex gauche Jk668, 46479150" at bounding box center [297, 341] width 34 height 34
checkbox input "true"
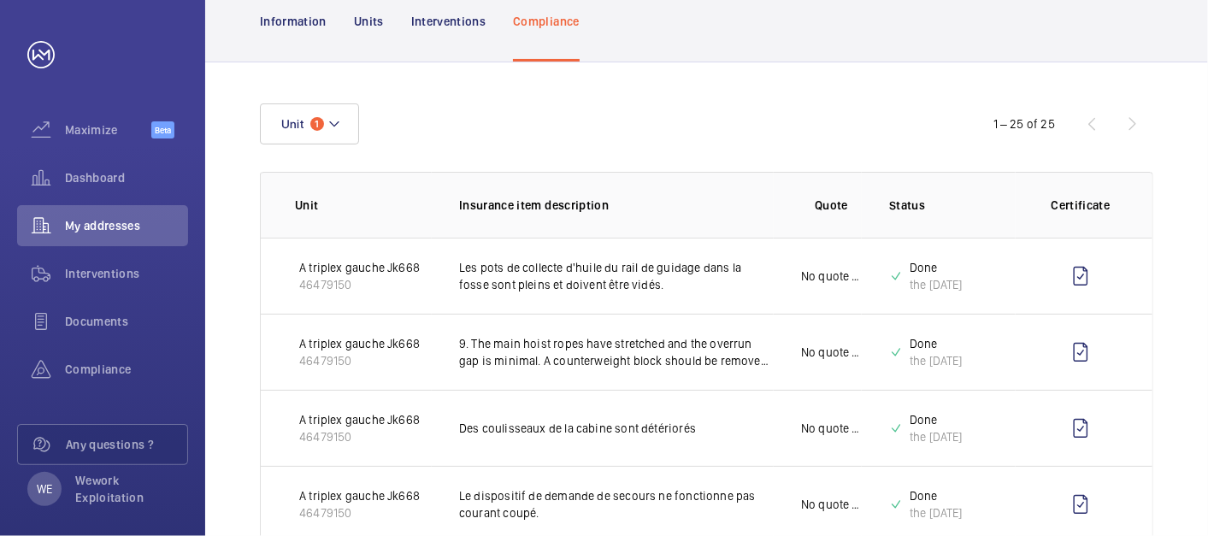
scroll to position [316, 0]
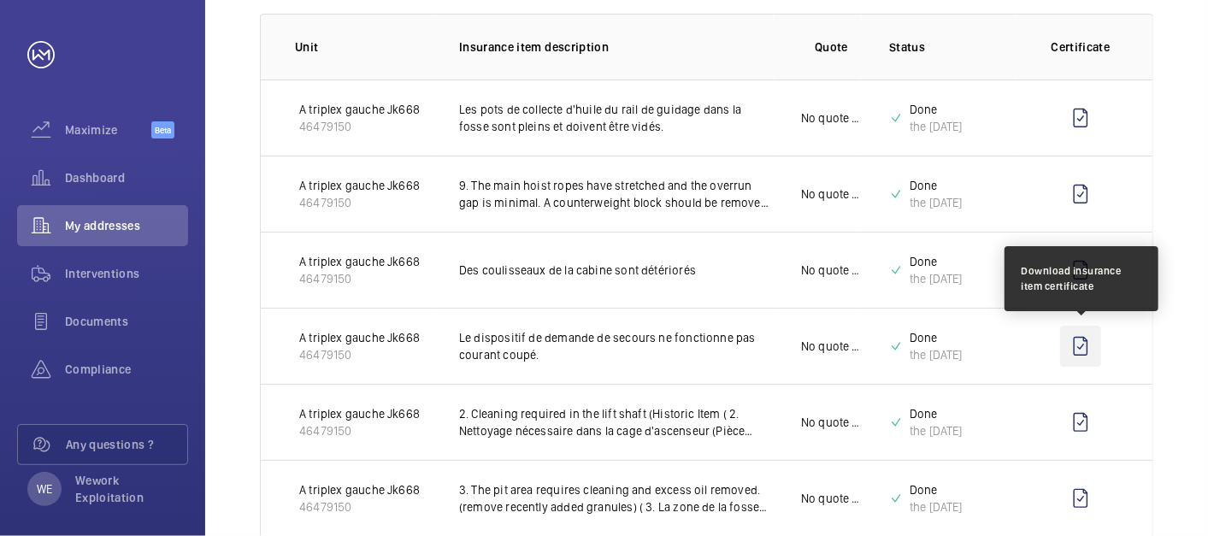
click at [1085, 342] on wm-front-icon-button at bounding box center [1080, 346] width 41 height 41
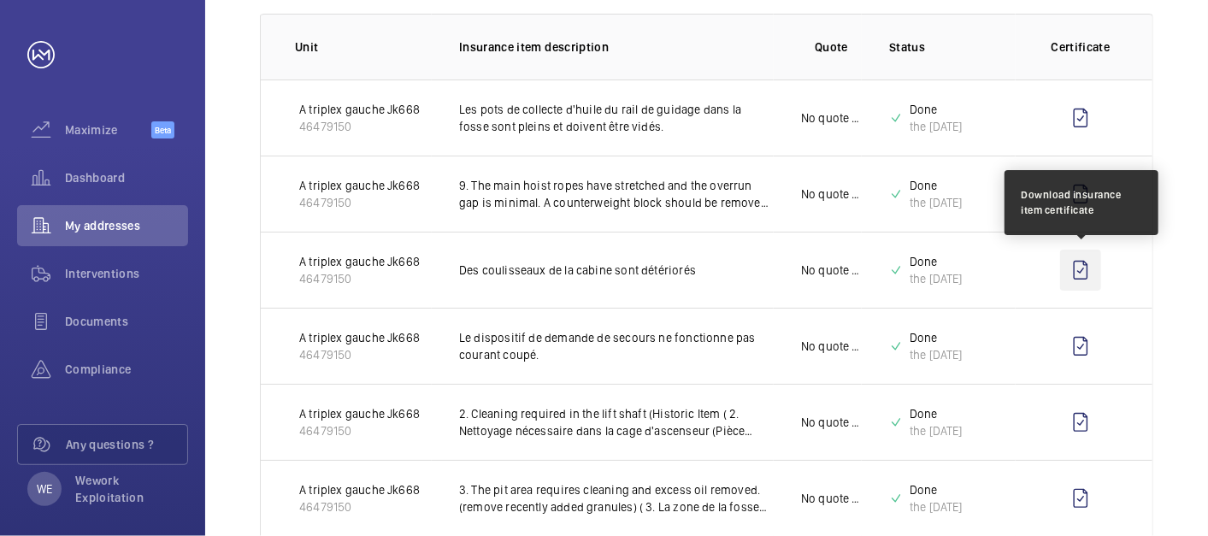
click at [1080, 262] on wm-front-icon-button at bounding box center [1080, 270] width 41 height 41
